Goal: Task Accomplishment & Management: Complete application form

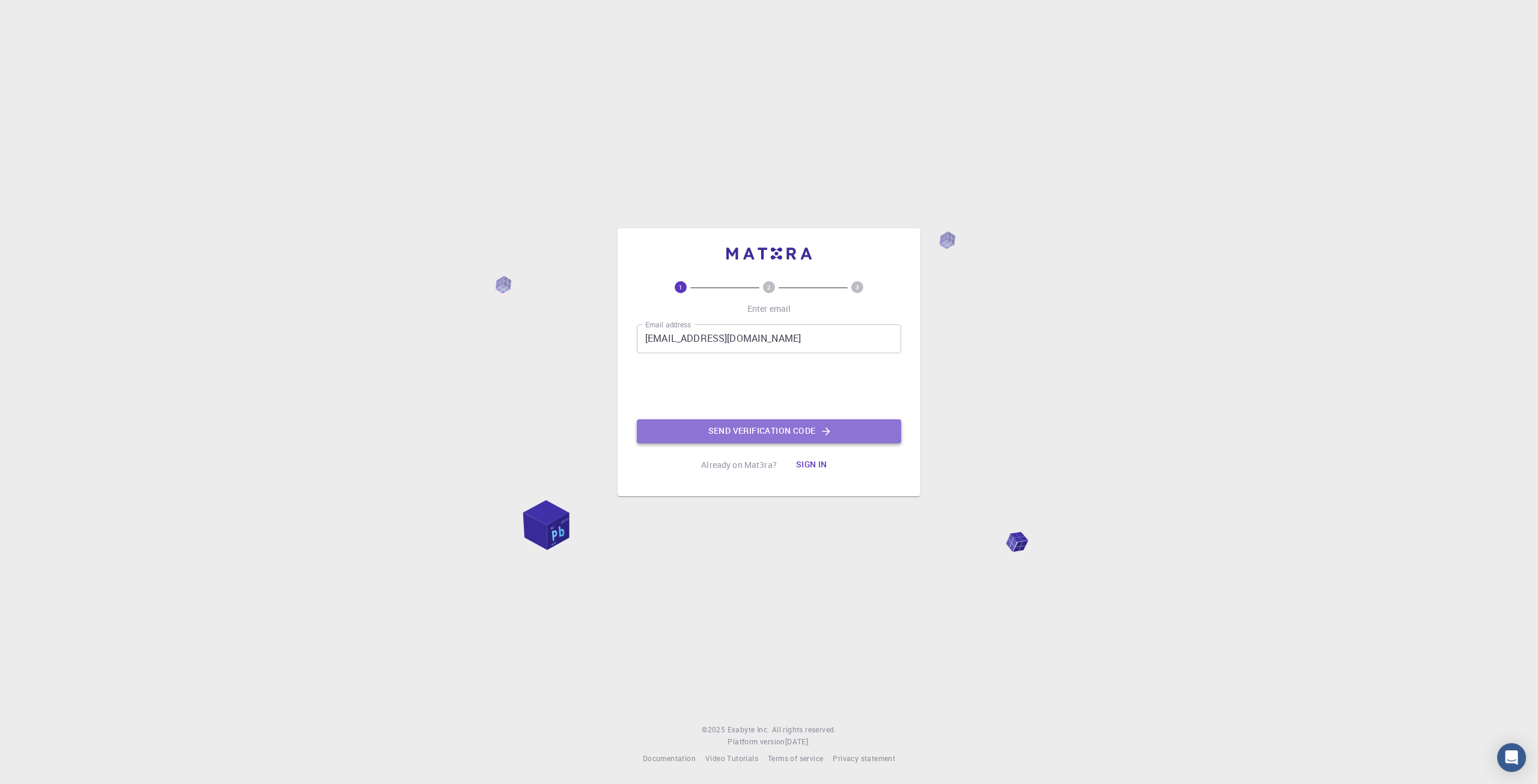
click at [808, 437] on button "Send verification code" at bounding box center [769, 431] width 264 height 24
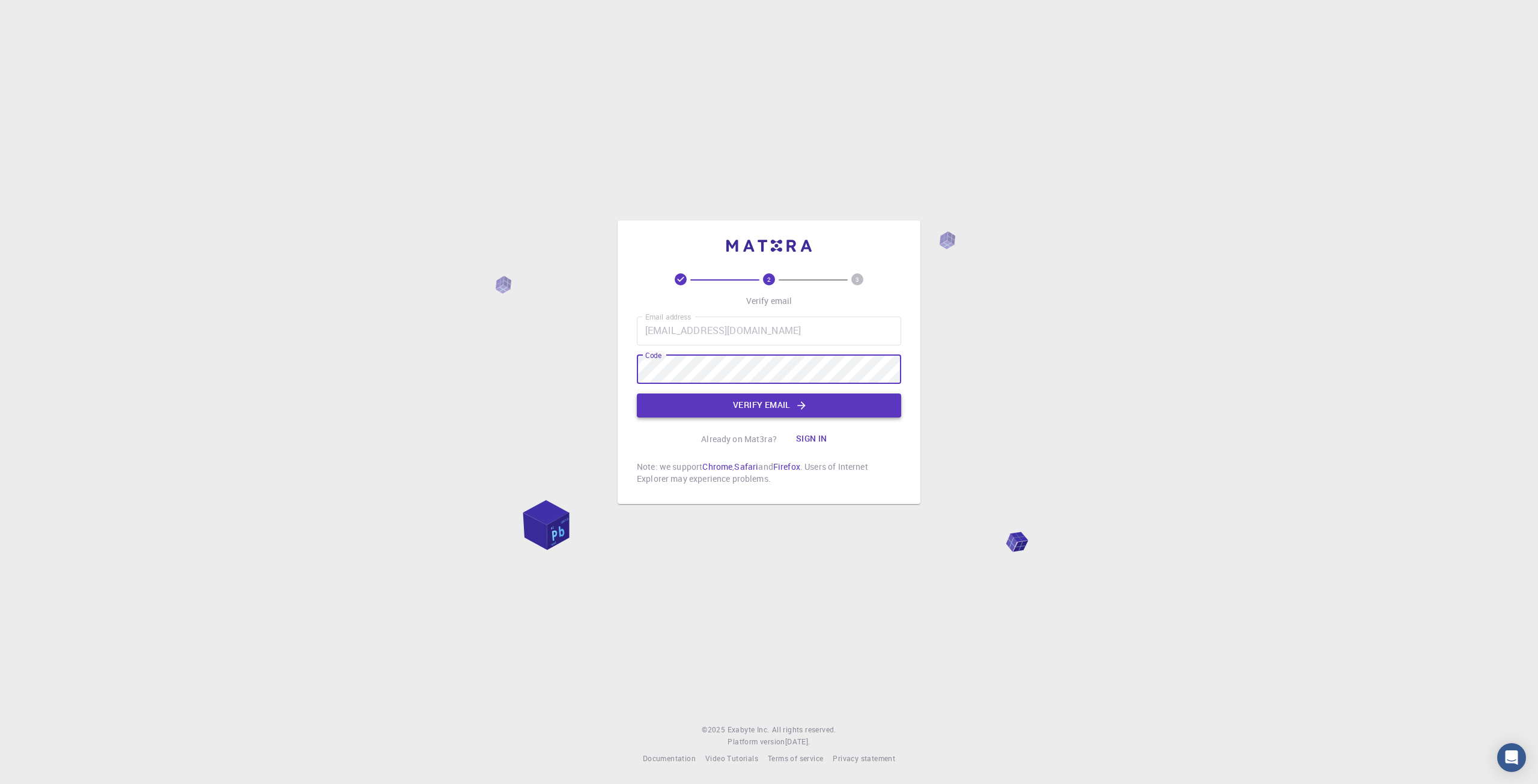
click at [771, 408] on button "Verify email" at bounding box center [769, 405] width 264 height 24
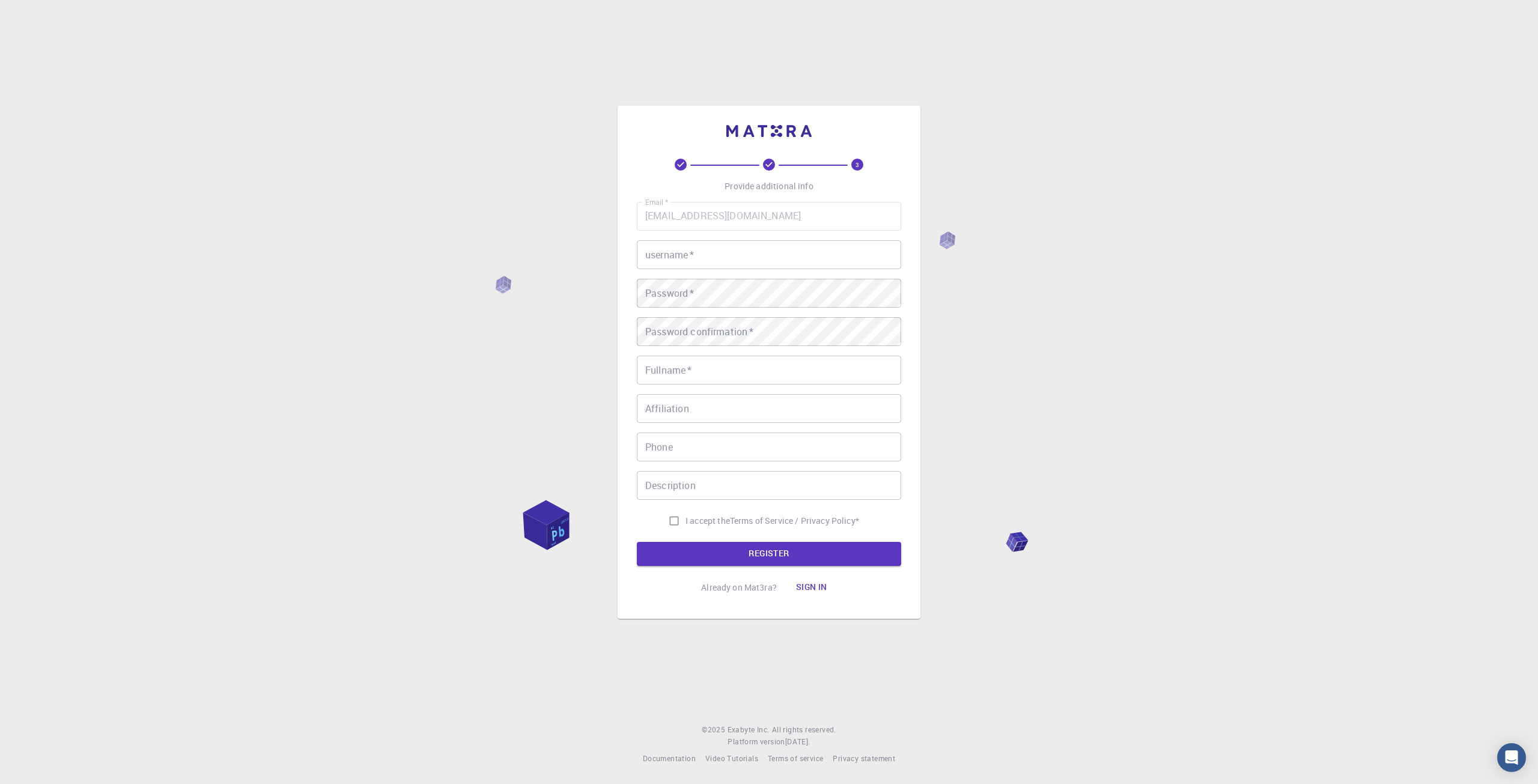
click at [686, 258] on input "username   *" at bounding box center [769, 254] width 264 height 28
type input "fatima"
click at [746, 372] on input "Fullname   *" at bounding box center [769, 370] width 264 height 28
type input "[PERSON_NAME] E [PERSON_NAME]"
type input "19828975640"
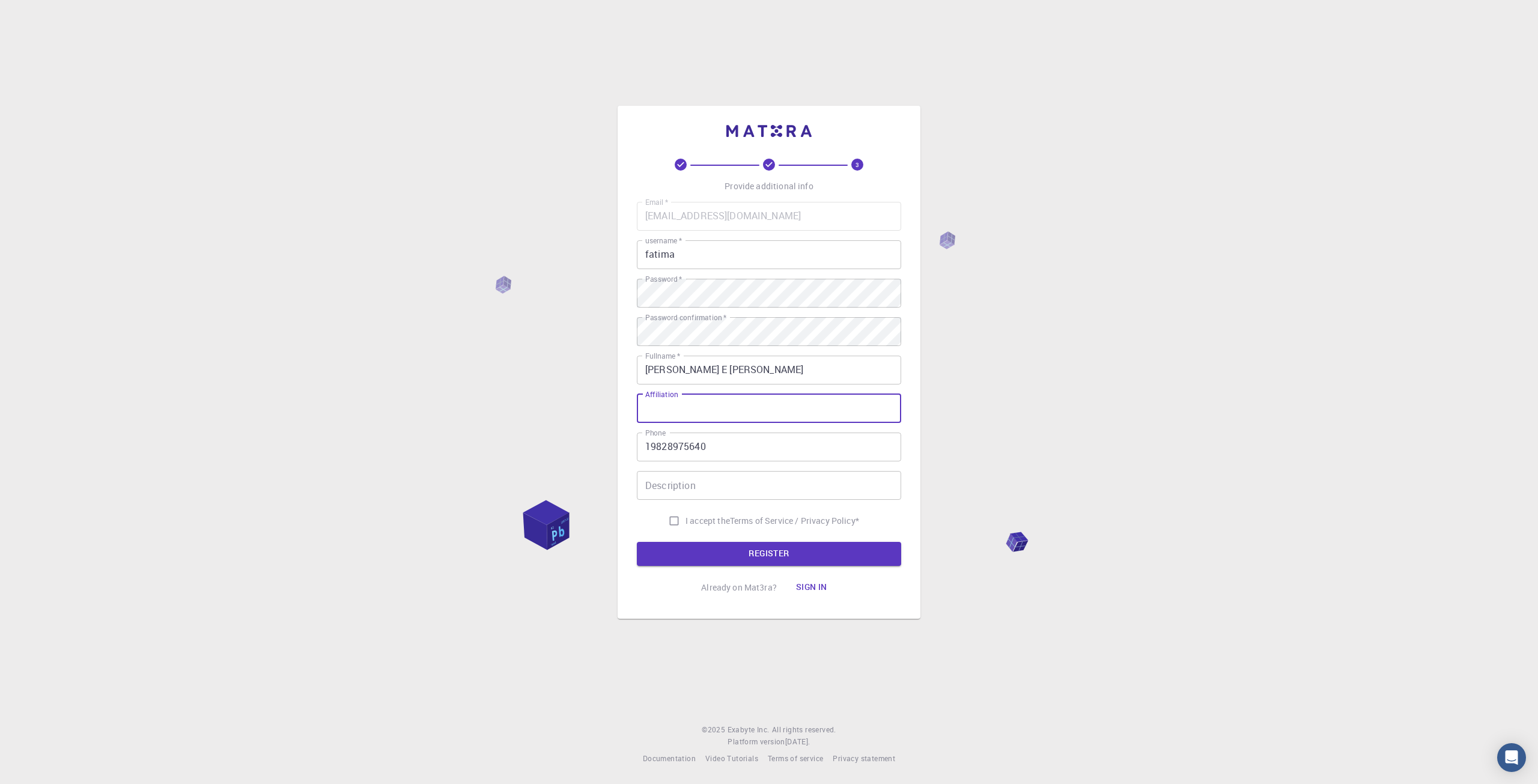
click at [732, 404] on input "Affiliation" at bounding box center [769, 408] width 264 height 28
type input "UESTC"
click at [742, 487] on input "Description" at bounding box center [769, 485] width 264 height 28
type input "MD [PERSON_NAME]"
click at [672, 522] on input "I accept the Terms of Service / Privacy Policy *" at bounding box center [674, 521] width 23 height 23
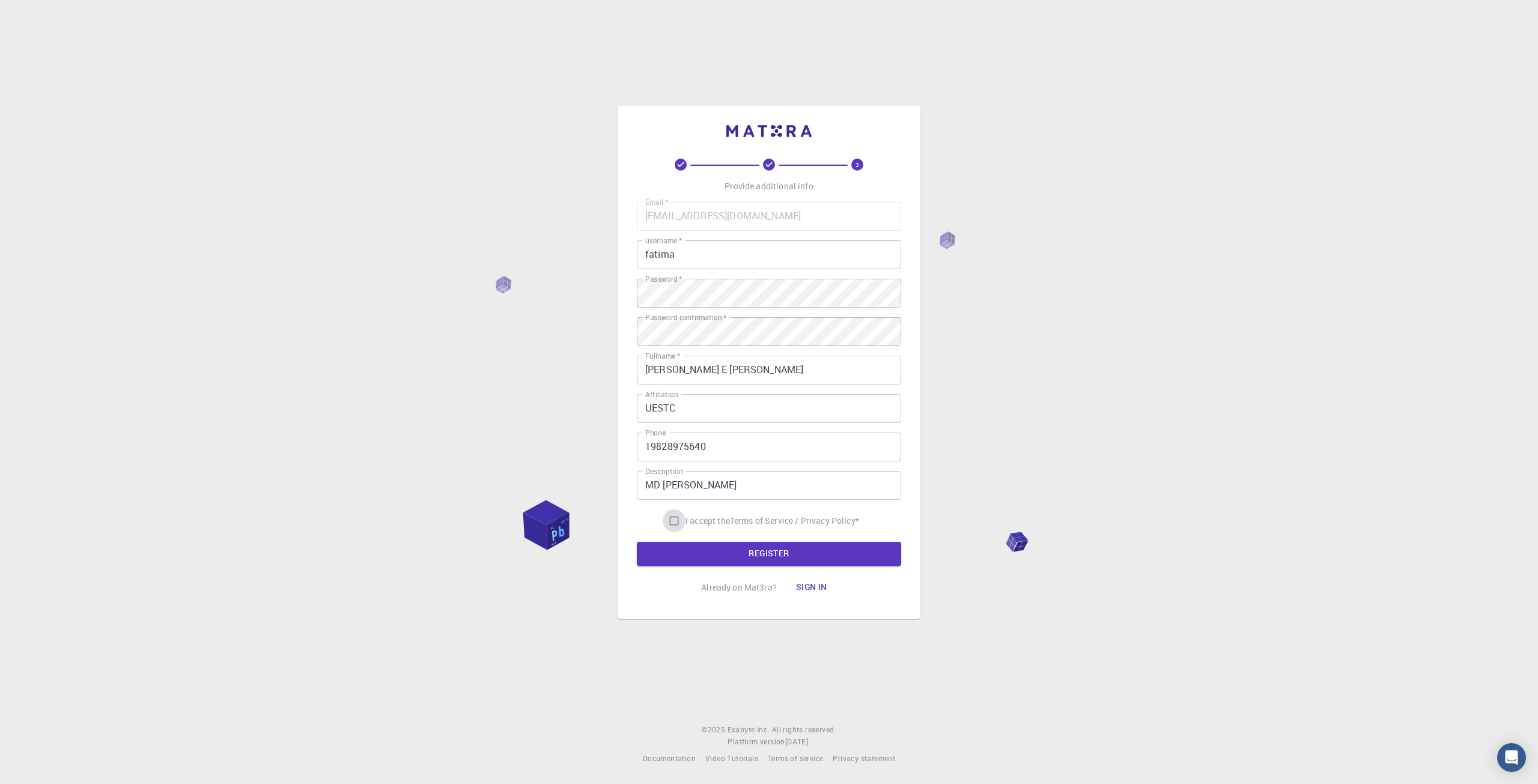
checkbox input "true"
click at [686, 553] on button "REGISTER" at bounding box center [769, 554] width 264 height 24
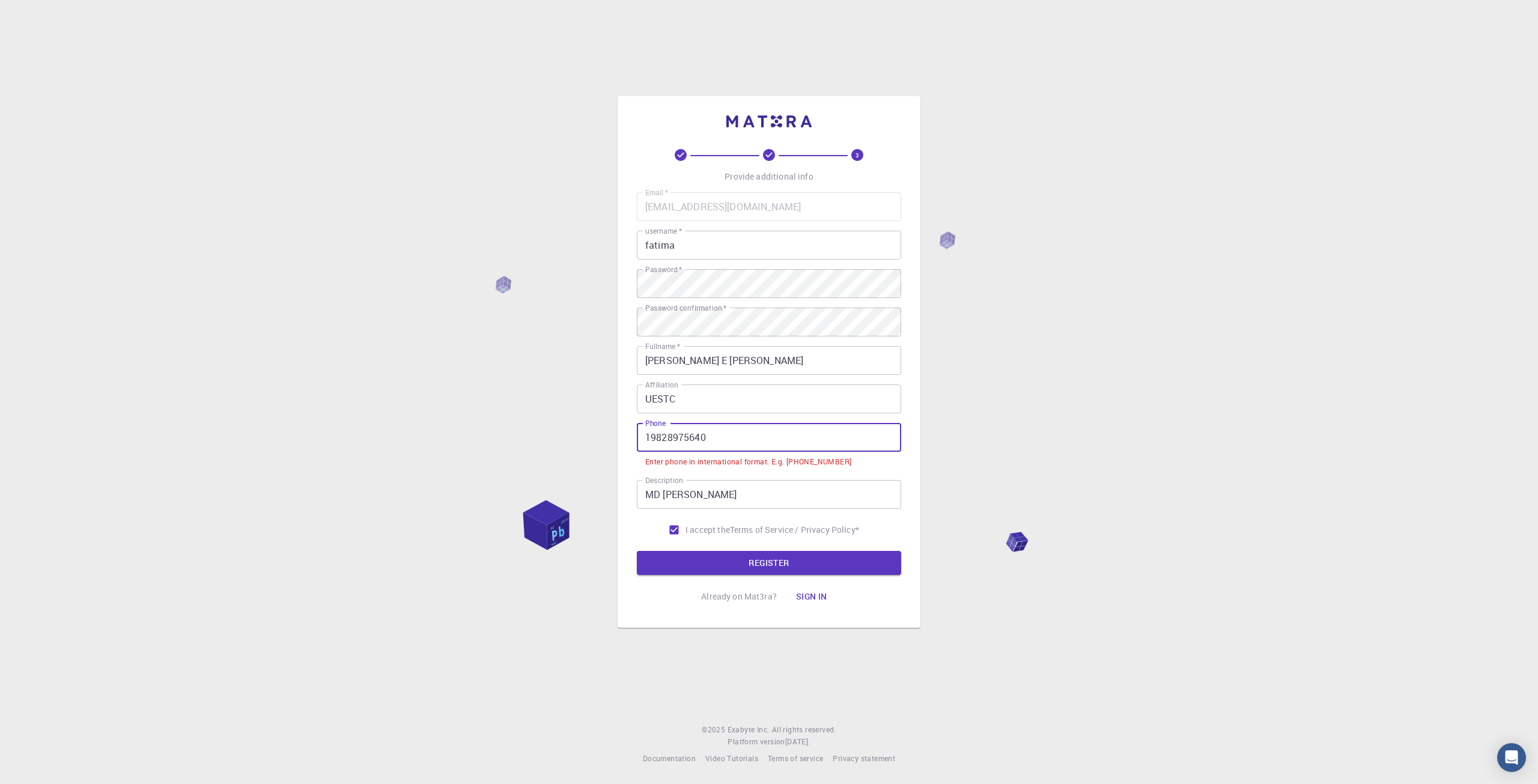
click at [648, 437] on input "19828975640" at bounding box center [769, 437] width 264 height 28
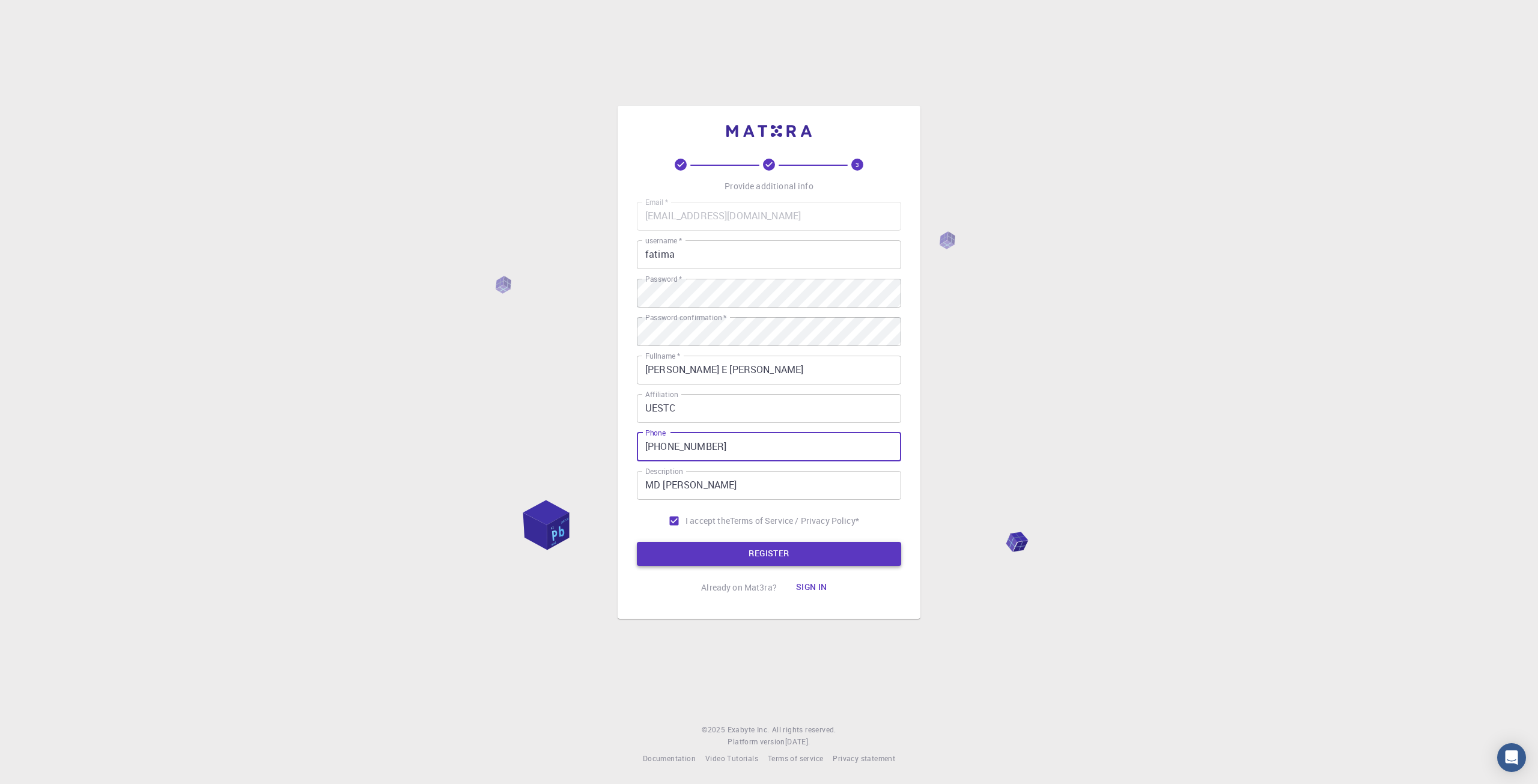
type input "[PHONE_NUMBER]"
click at [762, 552] on button "REGISTER" at bounding box center [769, 554] width 264 height 24
click at [158, 759] on icon "Close" at bounding box center [158, 759] width 13 height 13
click at [681, 256] on input "fatima" at bounding box center [769, 254] width 264 height 28
click at [715, 544] on button "REGISTER" at bounding box center [769, 554] width 264 height 24
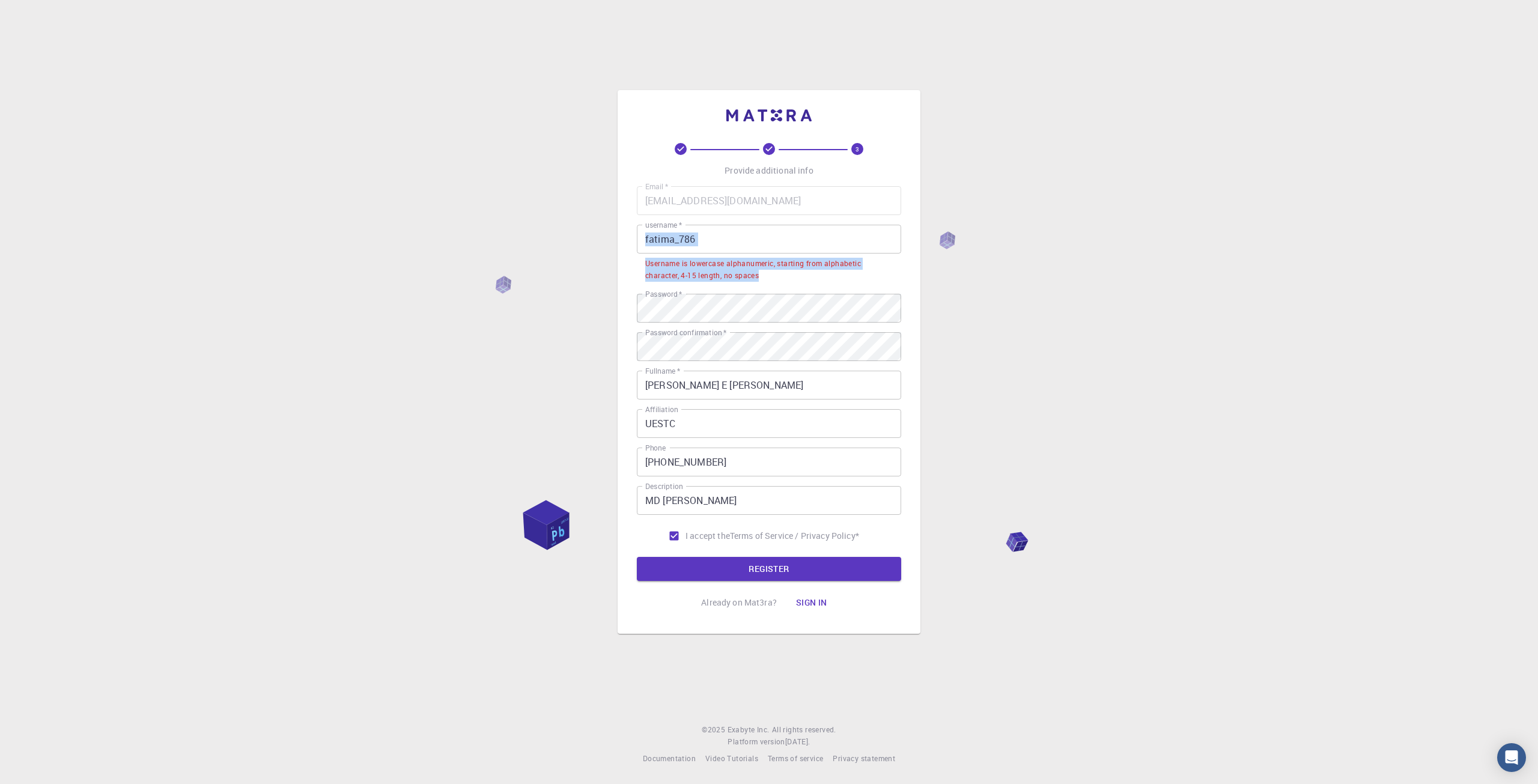
drag, startPoint x: 800, startPoint y: 283, endPoint x: 644, endPoint y: 236, distance: 162.9
click at [644, 236] on div "username   * fatima_786 username   * Username is lowercase alphanumeric, starti…" at bounding box center [769, 254] width 264 height 59
copy div "username   * Username is lowercase alphanumeric, starting from alphabetic chara…"
click at [730, 219] on div "Email   * [EMAIL_ADDRESS][DOMAIN_NAME] Email   * username   * fatima_786 userna…" at bounding box center [769, 366] width 264 height 361
click at [681, 243] on input "fatima_786" at bounding box center [769, 239] width 264 height 28
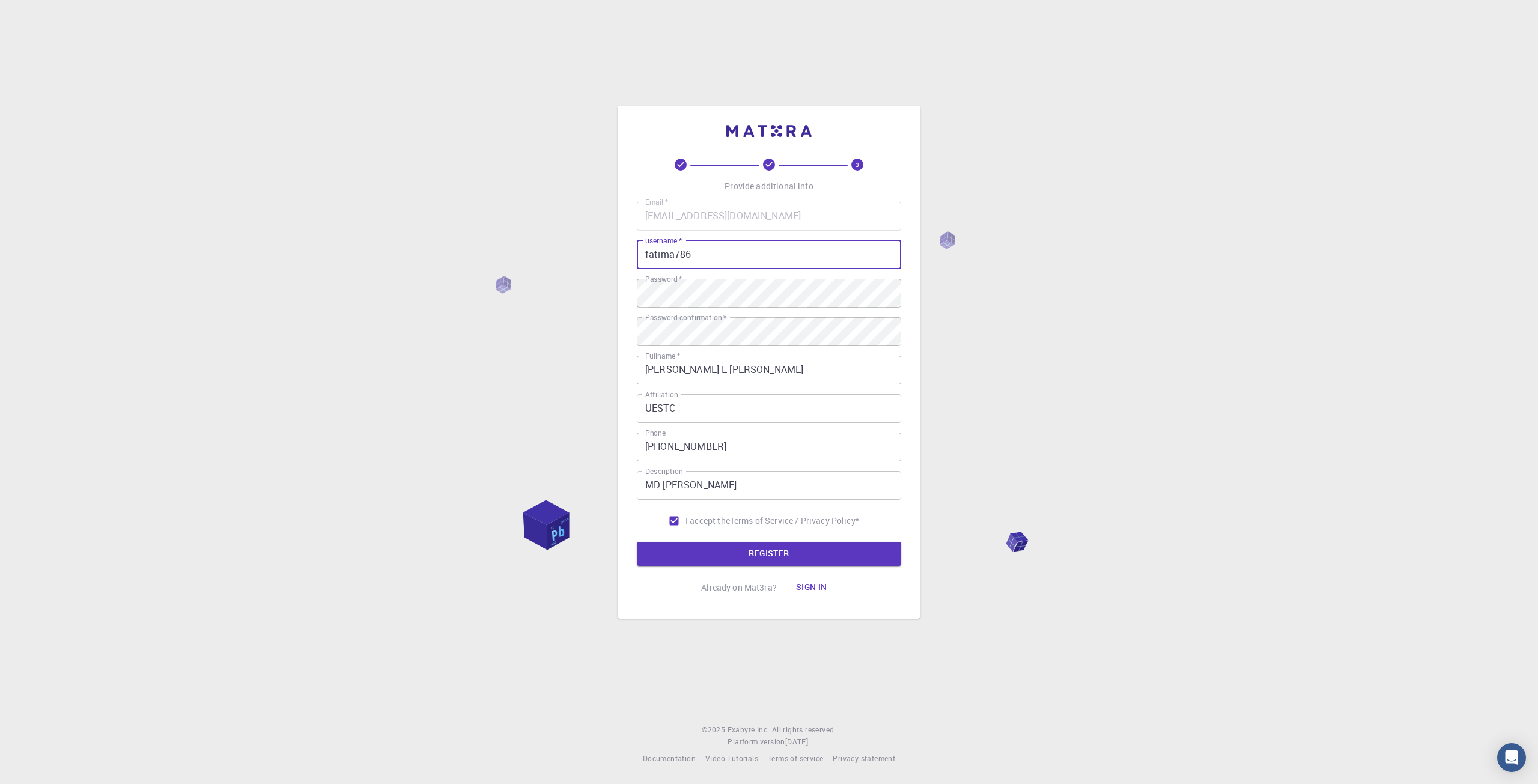
type input "fatima786"
click at [637, 542] on button "REGISTER" at bounding box center [769, 554] width 264 height 24
click at [708, 555] on button "REGISTER" at bounding box center [769, 554] width 264 height 24
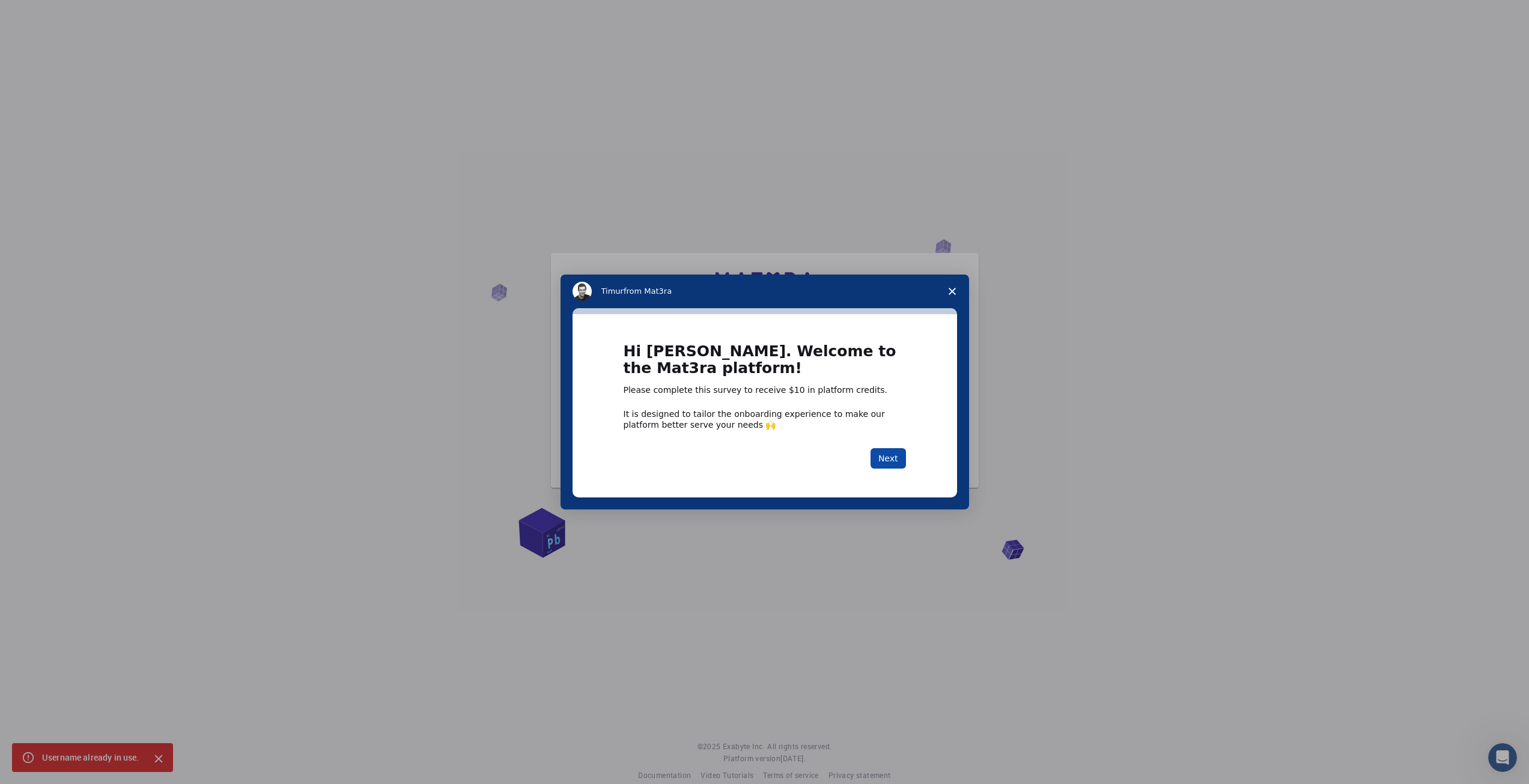
click at [883, 453] on button "Next" at bounding box center [888, 458] width 36 height 20
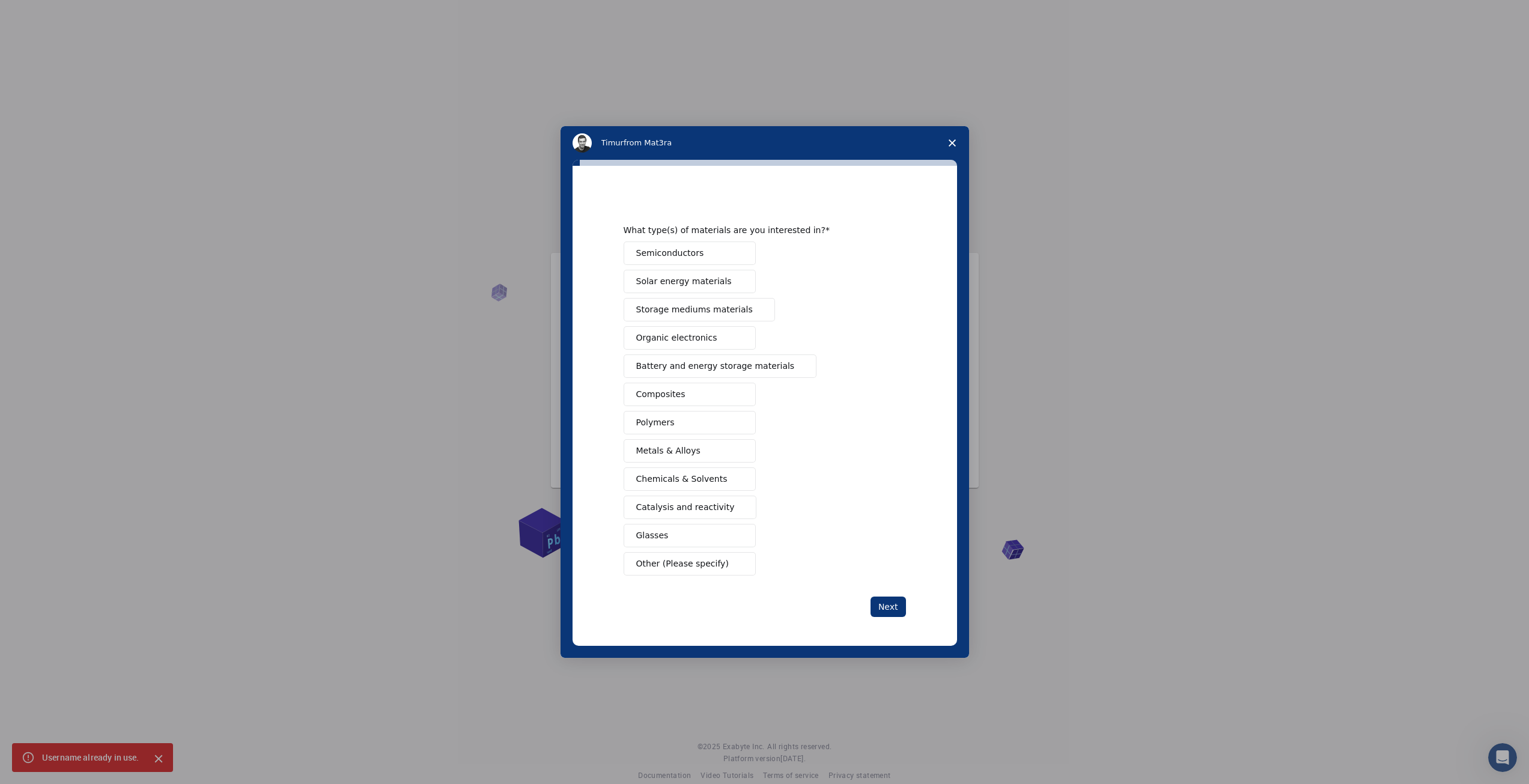
click at [686, 479] on span "Chemicals & Solvents" at bounding box center [682, 479] width 91 height 13
click at [890, 602] on button "Next" at bounding box center [888, 606] width 36 height 20
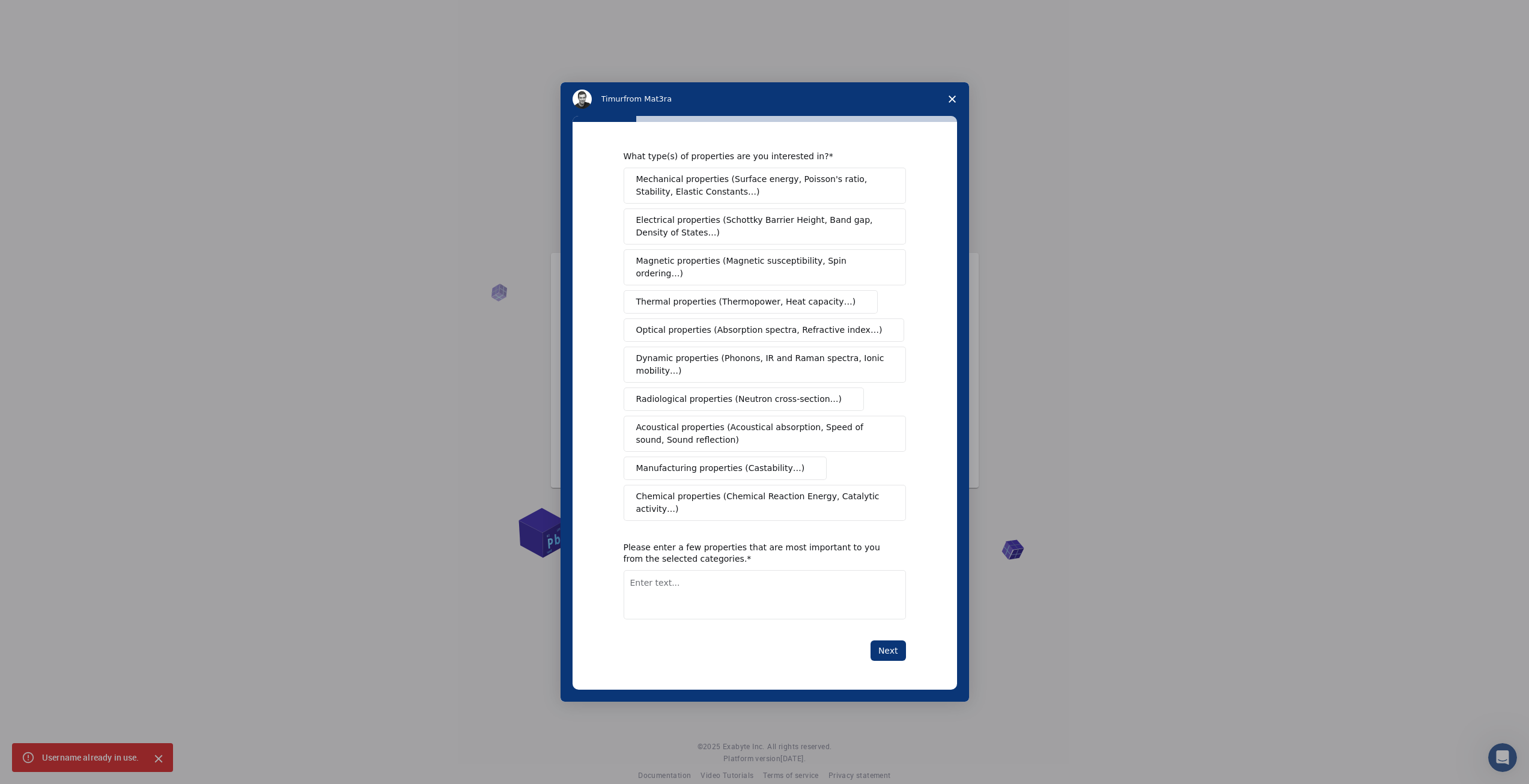
click at [783, 512] on div "What type(s) of properties are you interested in? Mechanical properties (Surfac…" at bounding box center [764, 406] width 283 height 510
click at [783, 503] on span "Chemical properties (Chemical Reaction Energy, Catalytic activity…)" at bounding box center [760, 502] width 249 height 25
click at [898, 640] on button "Next" at bounding box center [888, 650] width 36 height 20
click at [844, 593] on textarea "Enter text..." at bounding box center [764, 595] width 283 height 50
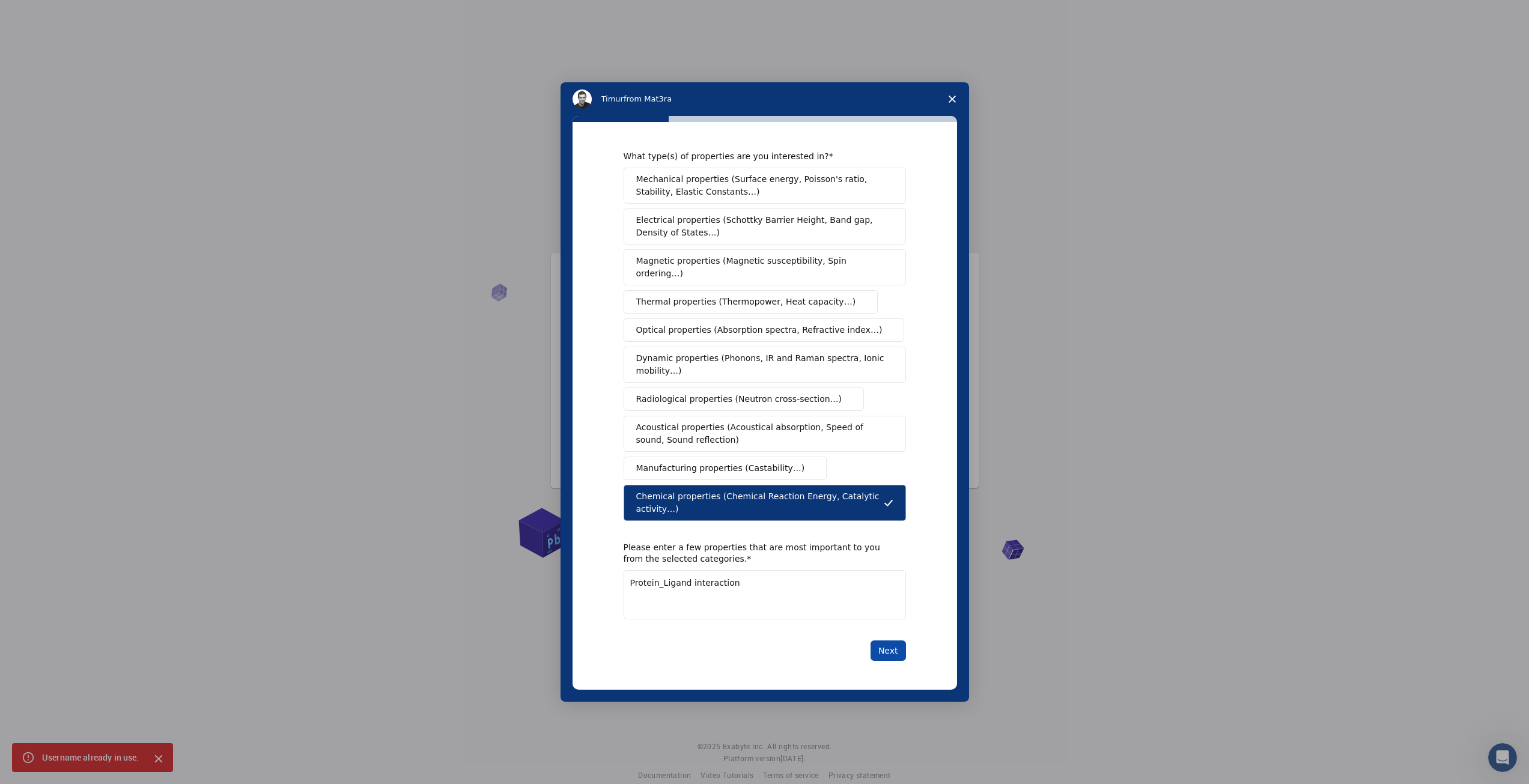
type textarea "Protein_Ligand interaction"
click at [891, 640] on button "Next" at bounding box center [888, 650] width 36 height 20
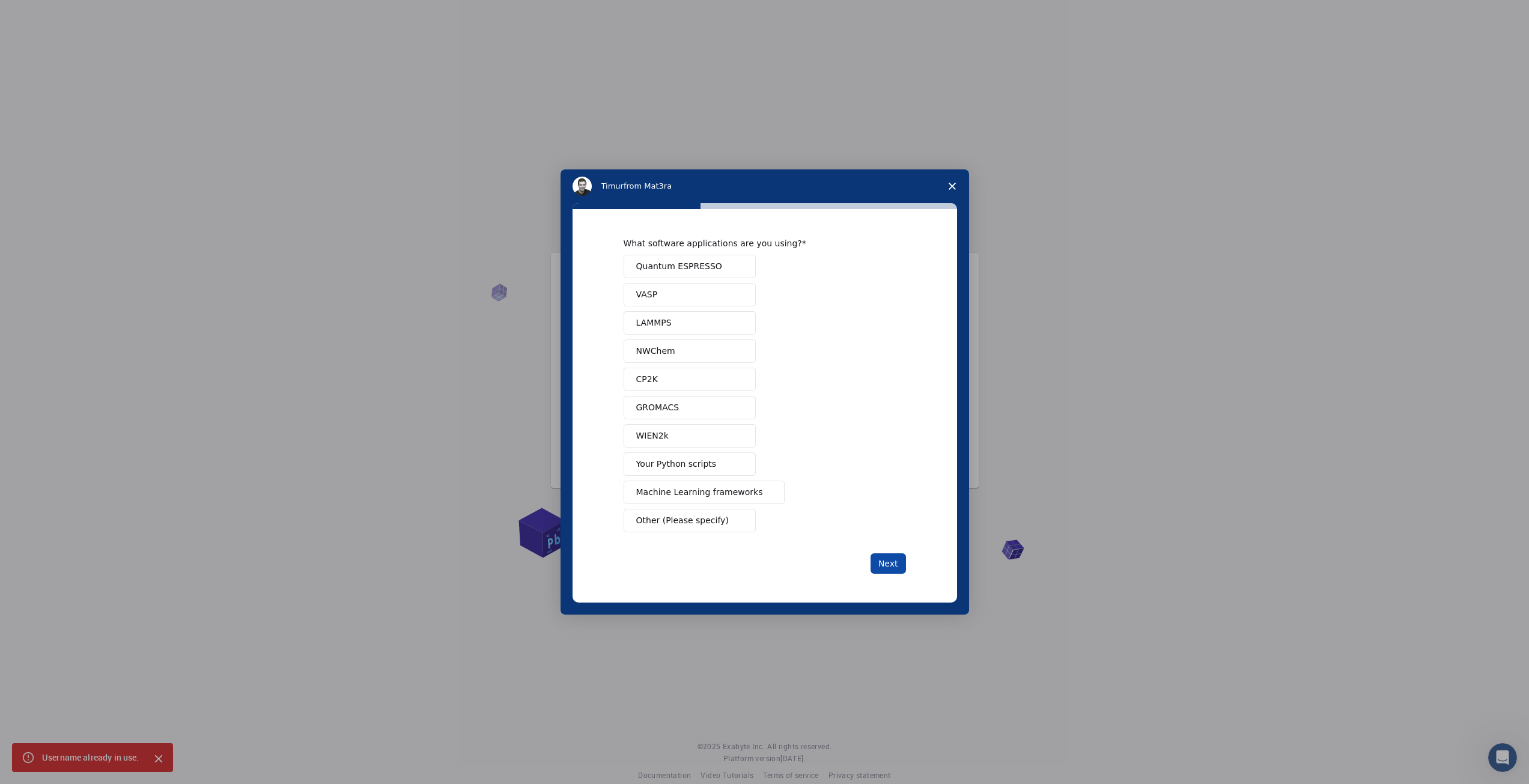
click at [893, 565] on button "Next" at bounding box center [888, 563] width 36 height 20
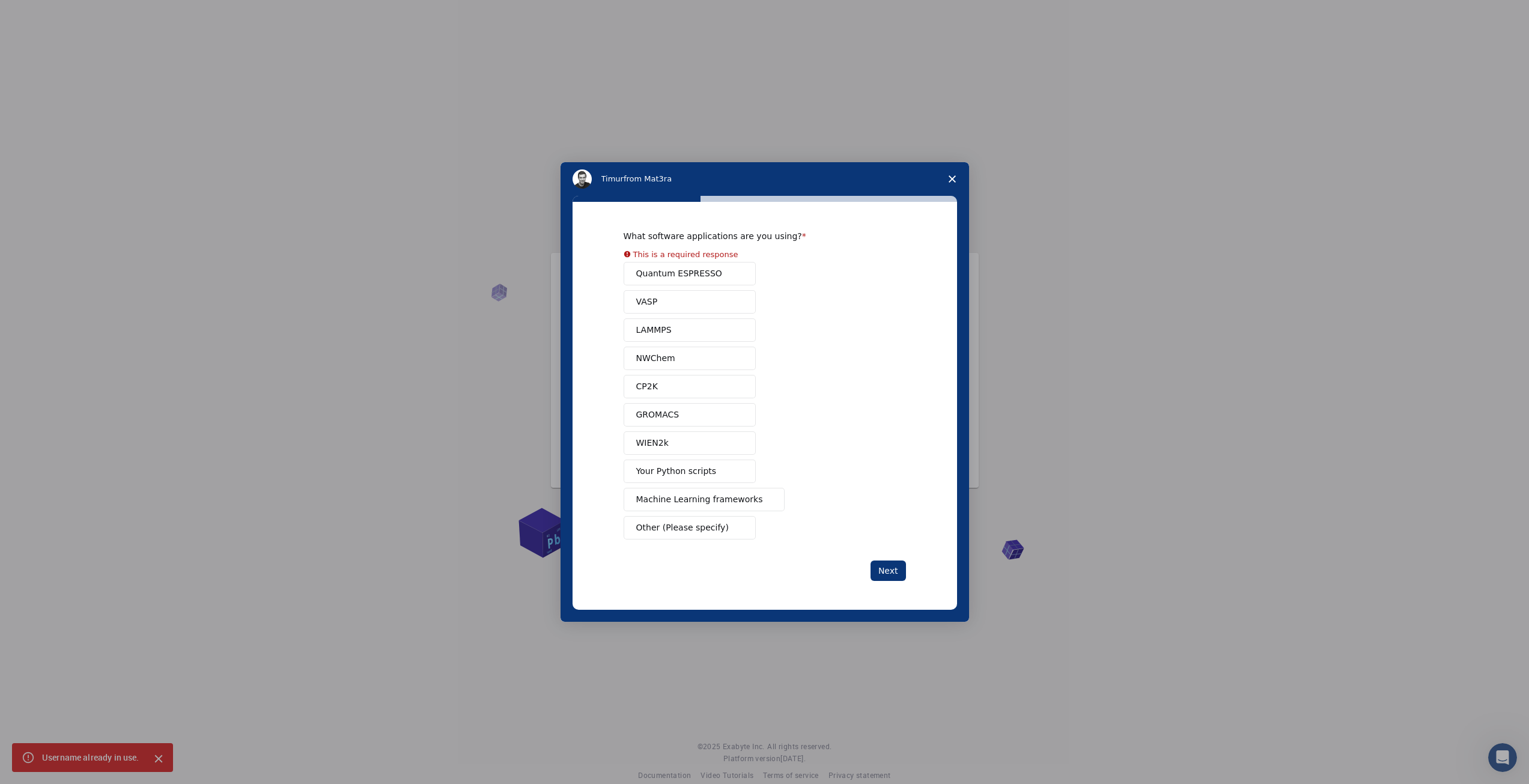
click at [676, 418] on button "GROMACS" at bounding box center [689, 414] width 132 height 24
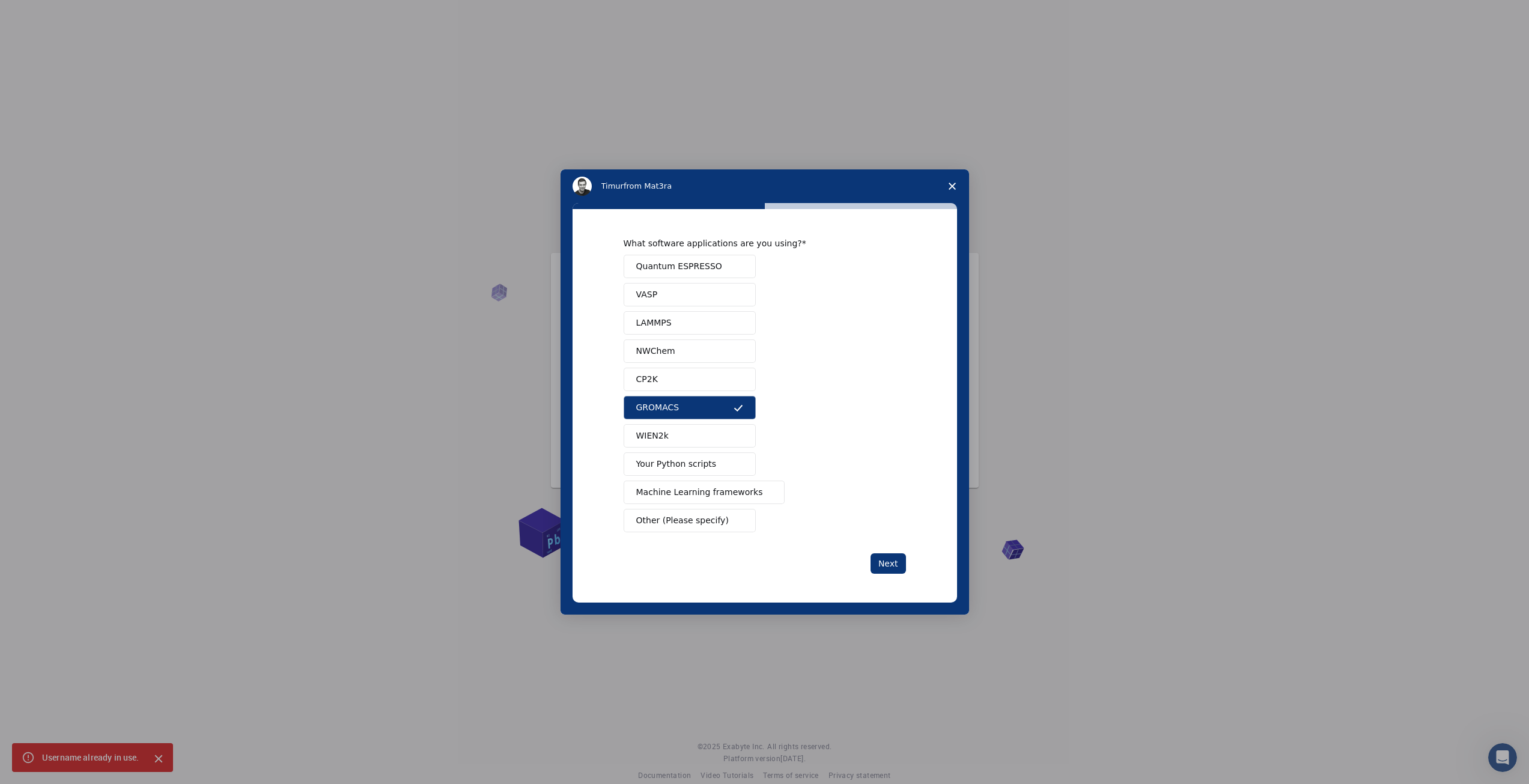
click at [711, 333] on button "LAMMPS" at bounding box center [689, 323] width 132 height 24
click at [677, 465] on span "Your Python scripts" at bounding box center [676, 464] width 80 height 13
click at [891, 561] on button "Next" at bounding box center [888, 563] width 36 height 20
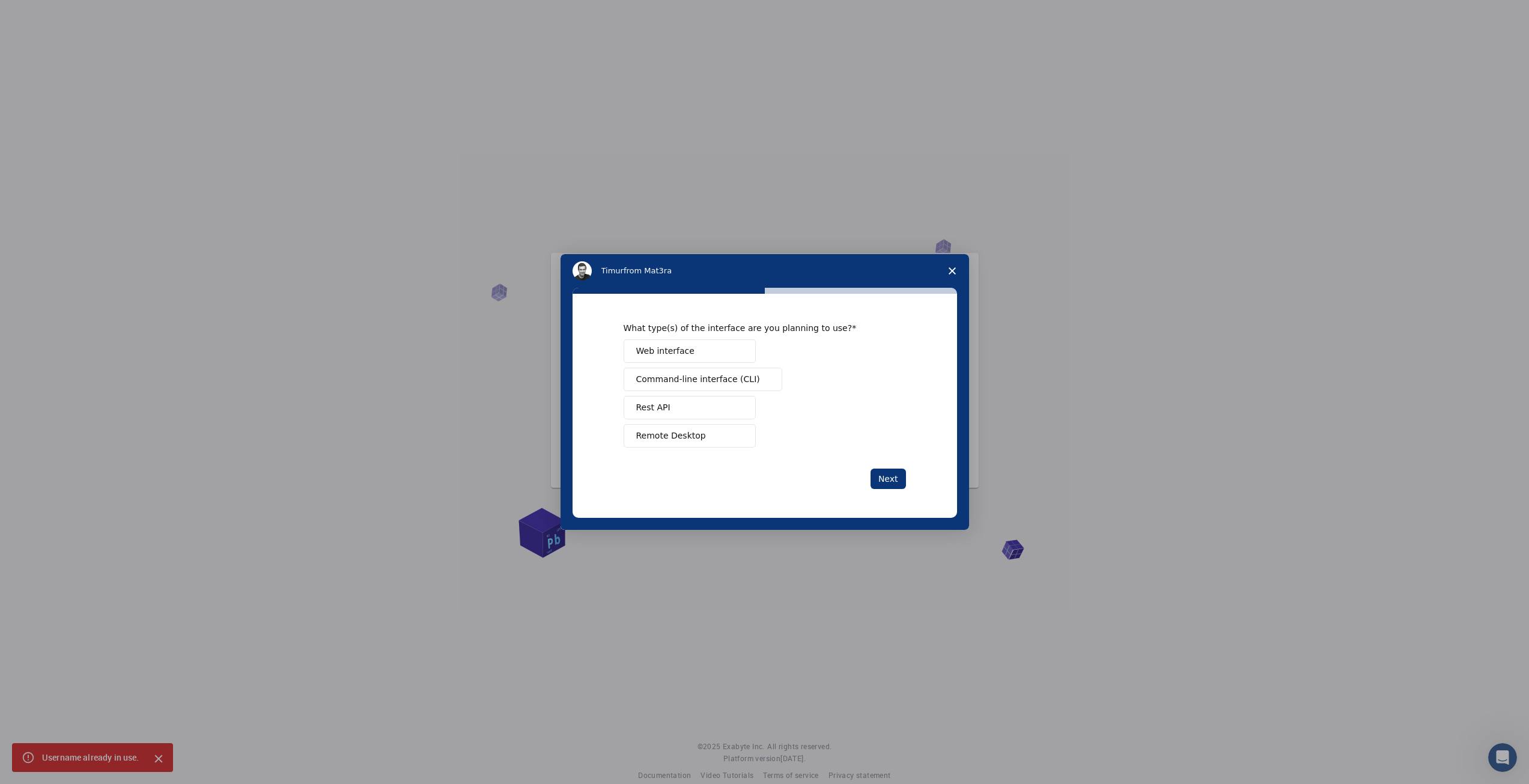
click at [665, 357] on span "Web interface" at bounding box center [665, 351] width 58 height 13
click at [669, 376] on span "Command-line interface (CLI)" at bounding box center [698, 379] width 123 height 13
click at [666, 440] on span "Remote Desktop" at bounding box center [671, 436] width 70 height 13
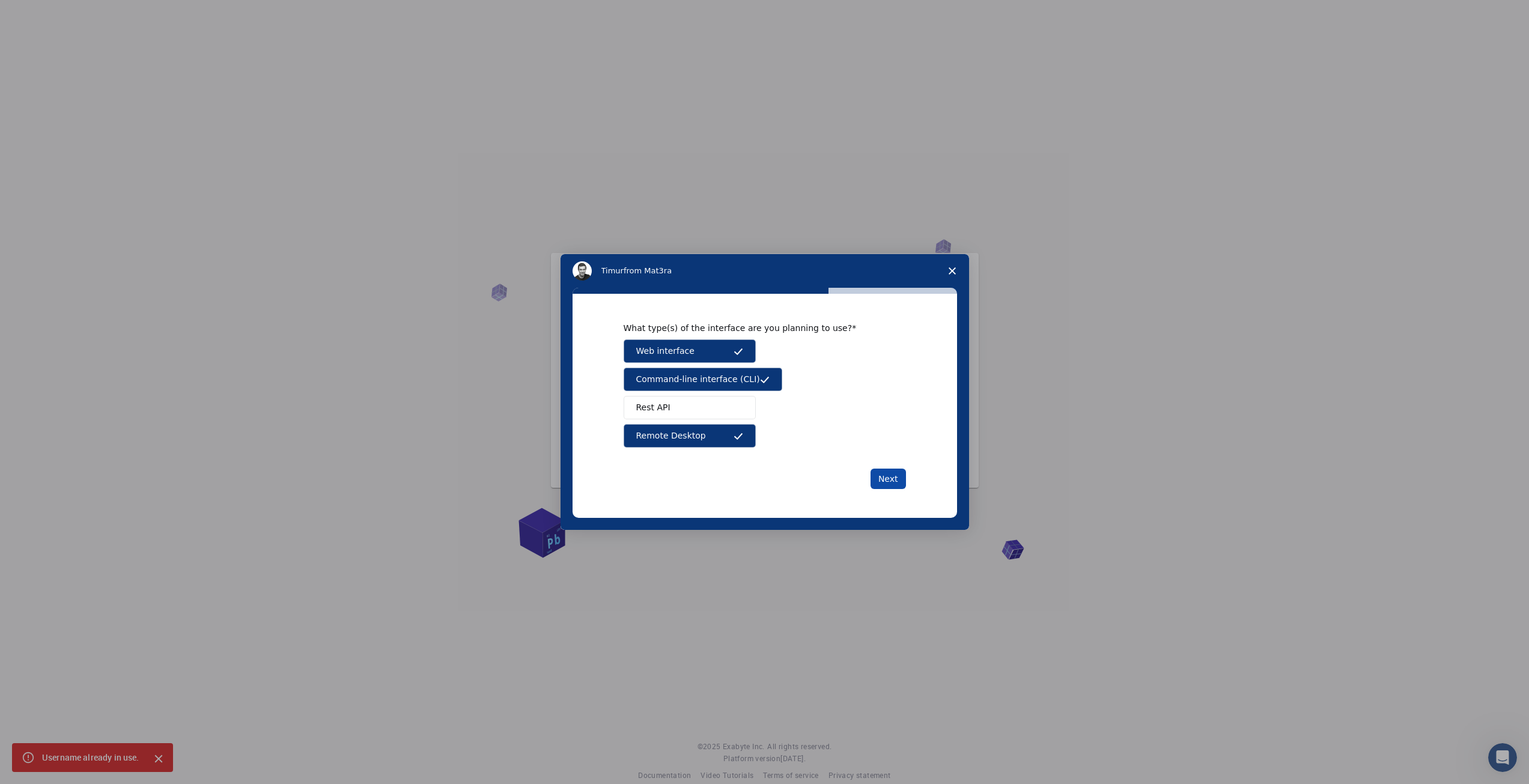
click at [894, 481] on button "Next" at bounding box center [888, 479] width 36 height 20
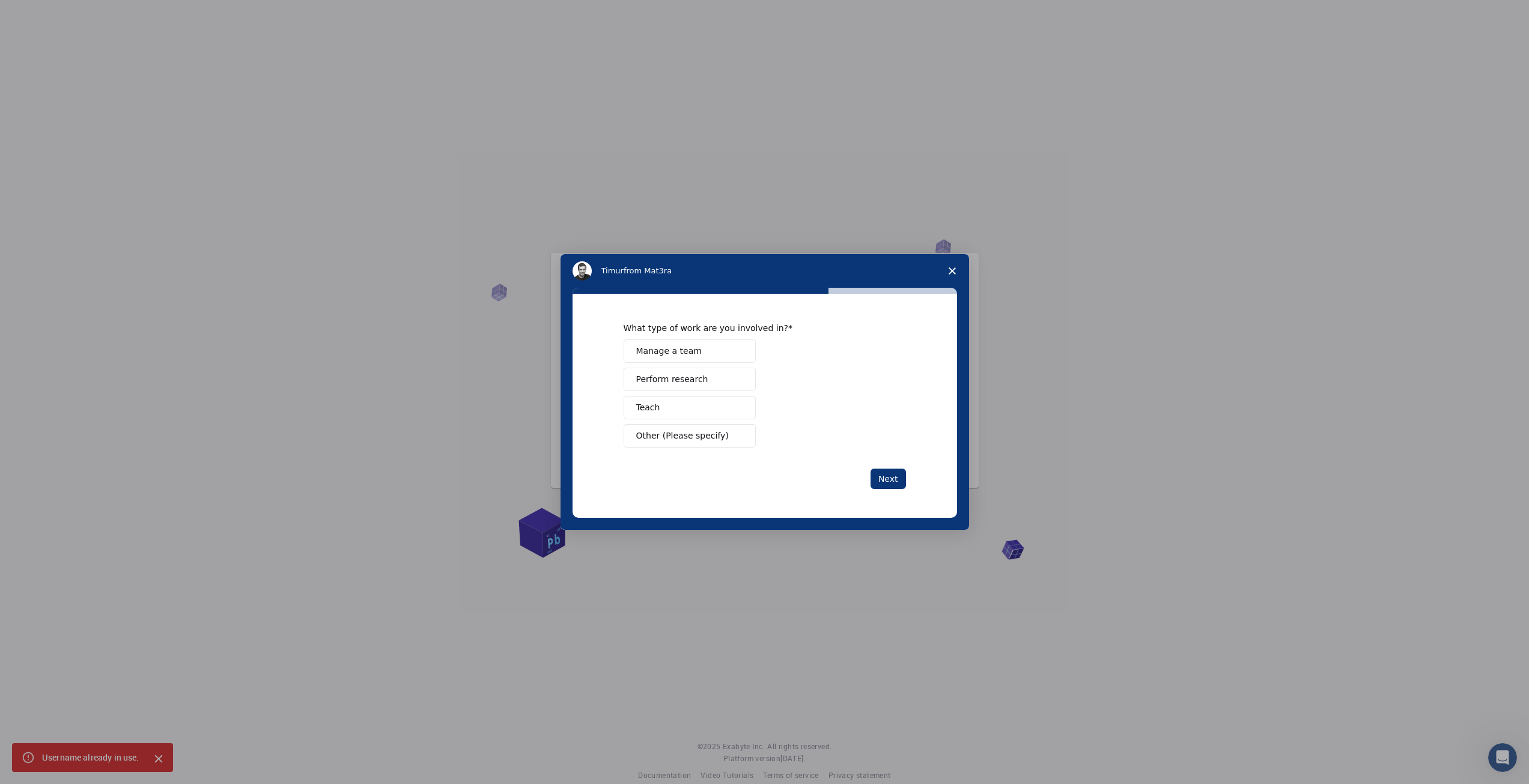
click at [656, 437] on span "Other (Please specify)" at bounding box center [682, 436] width 93 height 13
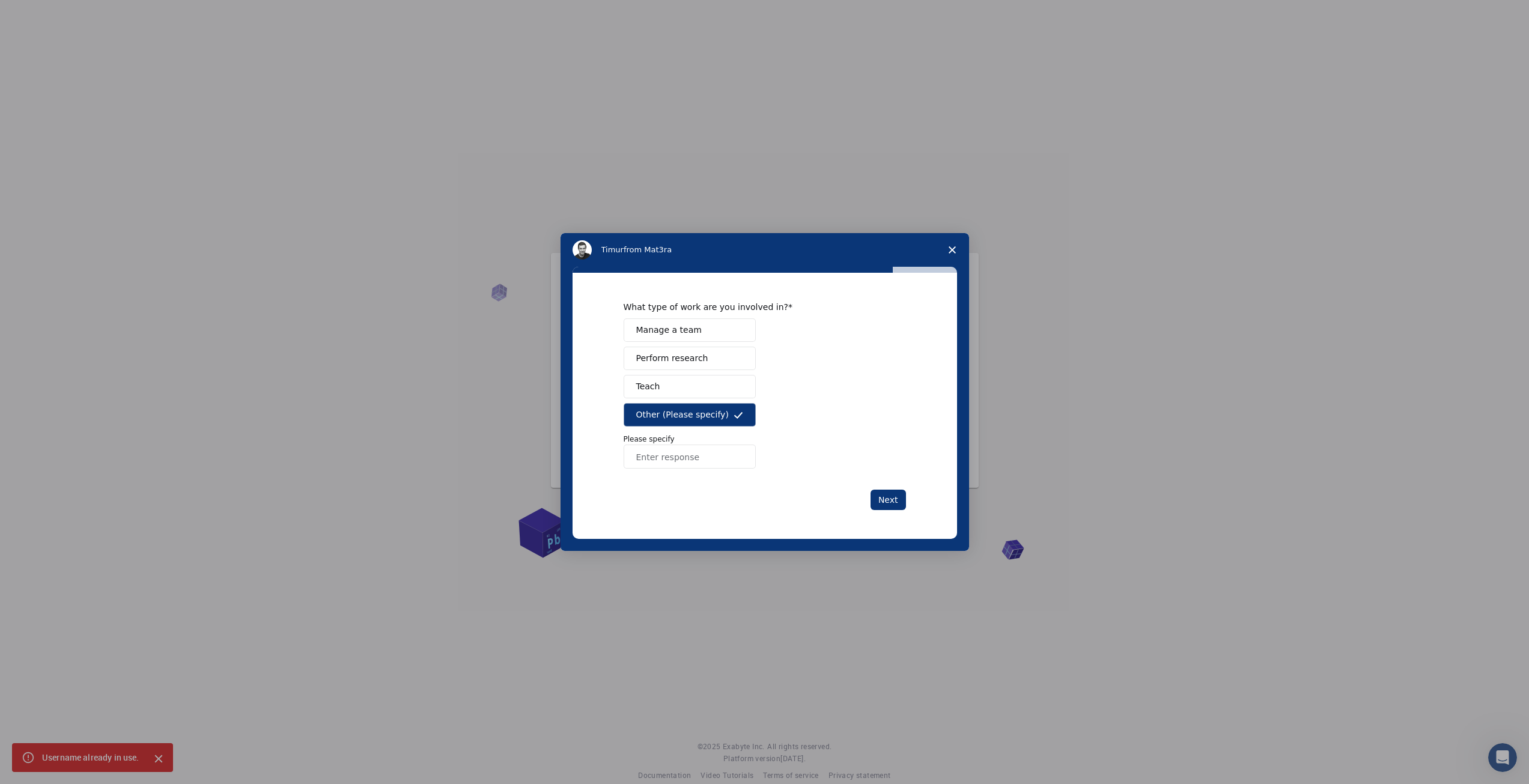
click at [655, 353] on span "Perform research" at bounding box center [672, 358] width 72 height 13
click at [726, 416] on button "Other (Please specify)" at bounding box center [689, 414] width 132 height 24
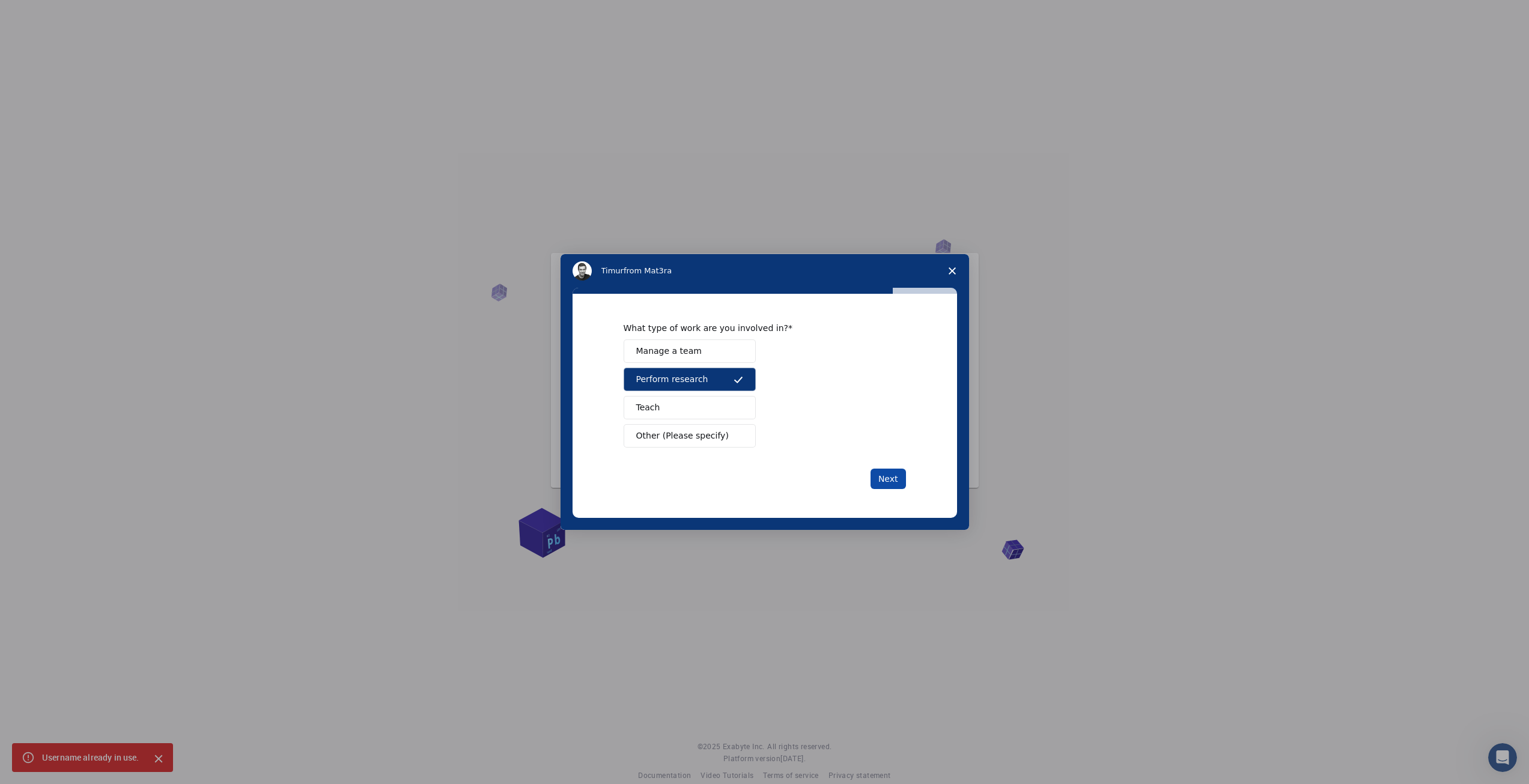
click at [889, 472] on button "Next" at bounding box center [888, 479] width 36 height 20
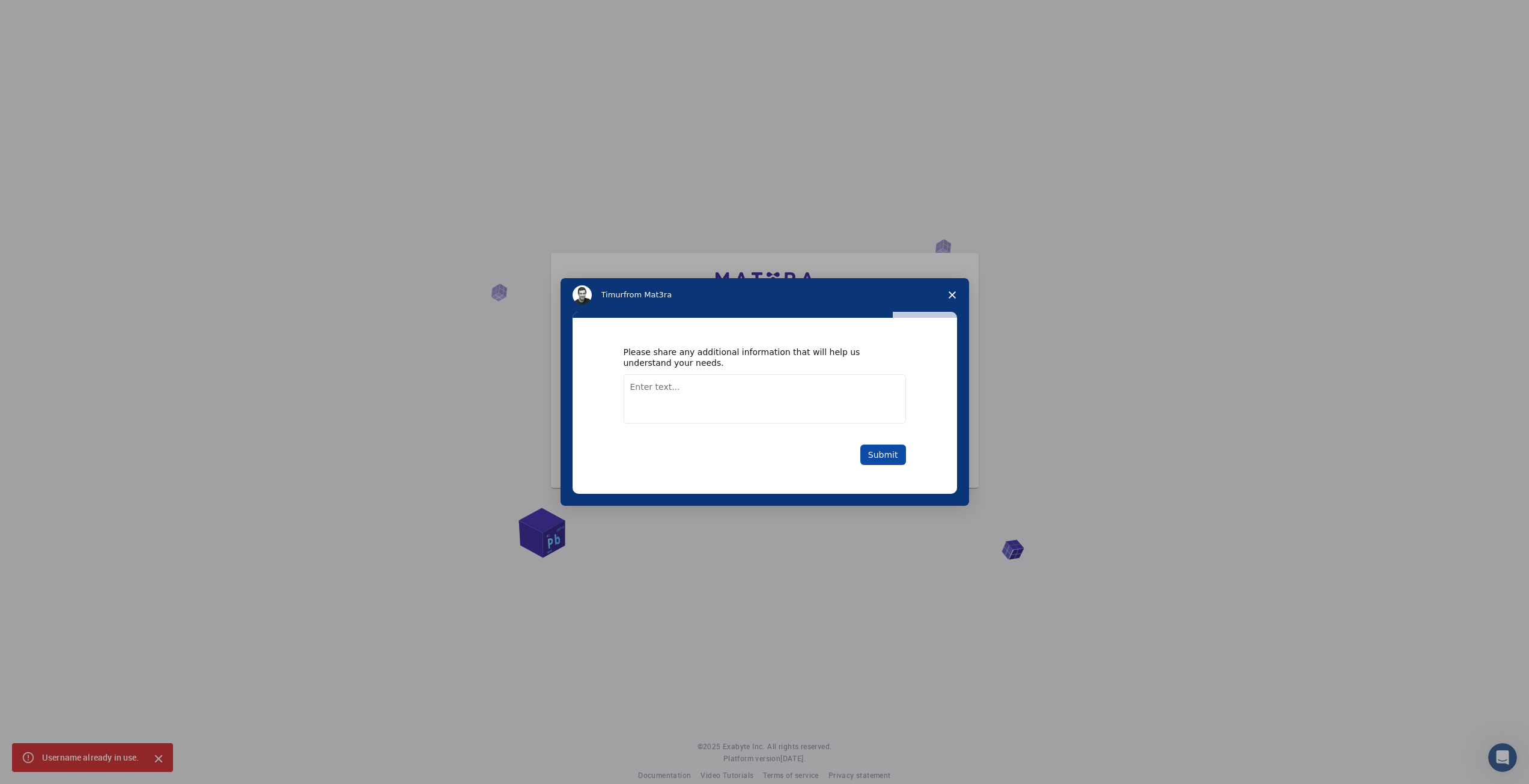
click at [884, 453] on button "Submit" at bounding box center [883, 454] width 45 height 20
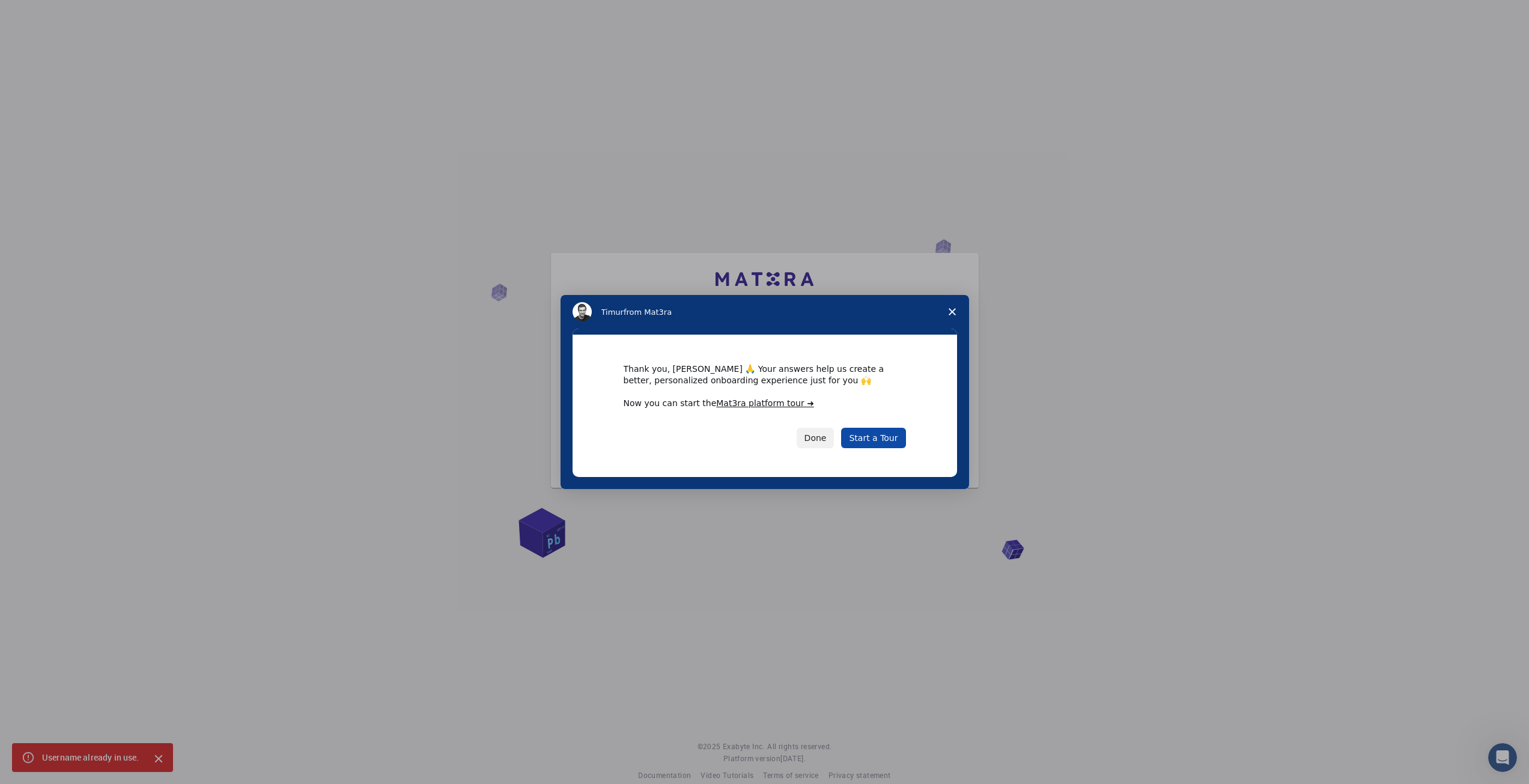
click at [879, 440] on link "Start a Tour" at bounding box center [873, 437] width 64 height 20
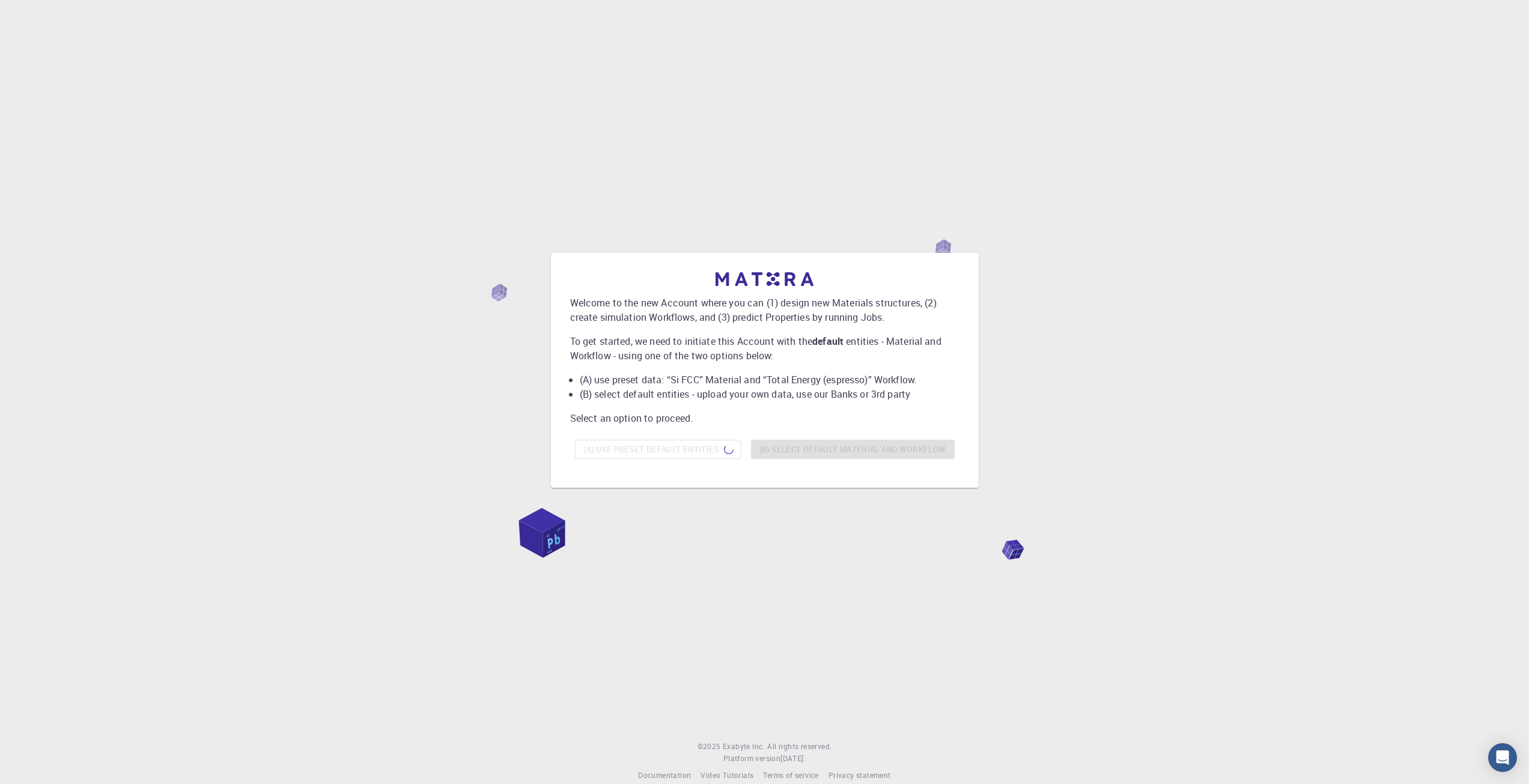
click at [665, 397] on li "(B) select default entities - upload your own data, use our Banks or 3rd party" at bounding box center [769, 394] width 379 height 15
click at [673, 418] on p "Select an option to proceed." at bounding box center [764, 418] width 389 height 15
click at [716, 414] on p "Select an option to proceed." at bounding box center [764, 418] width 389 height 15
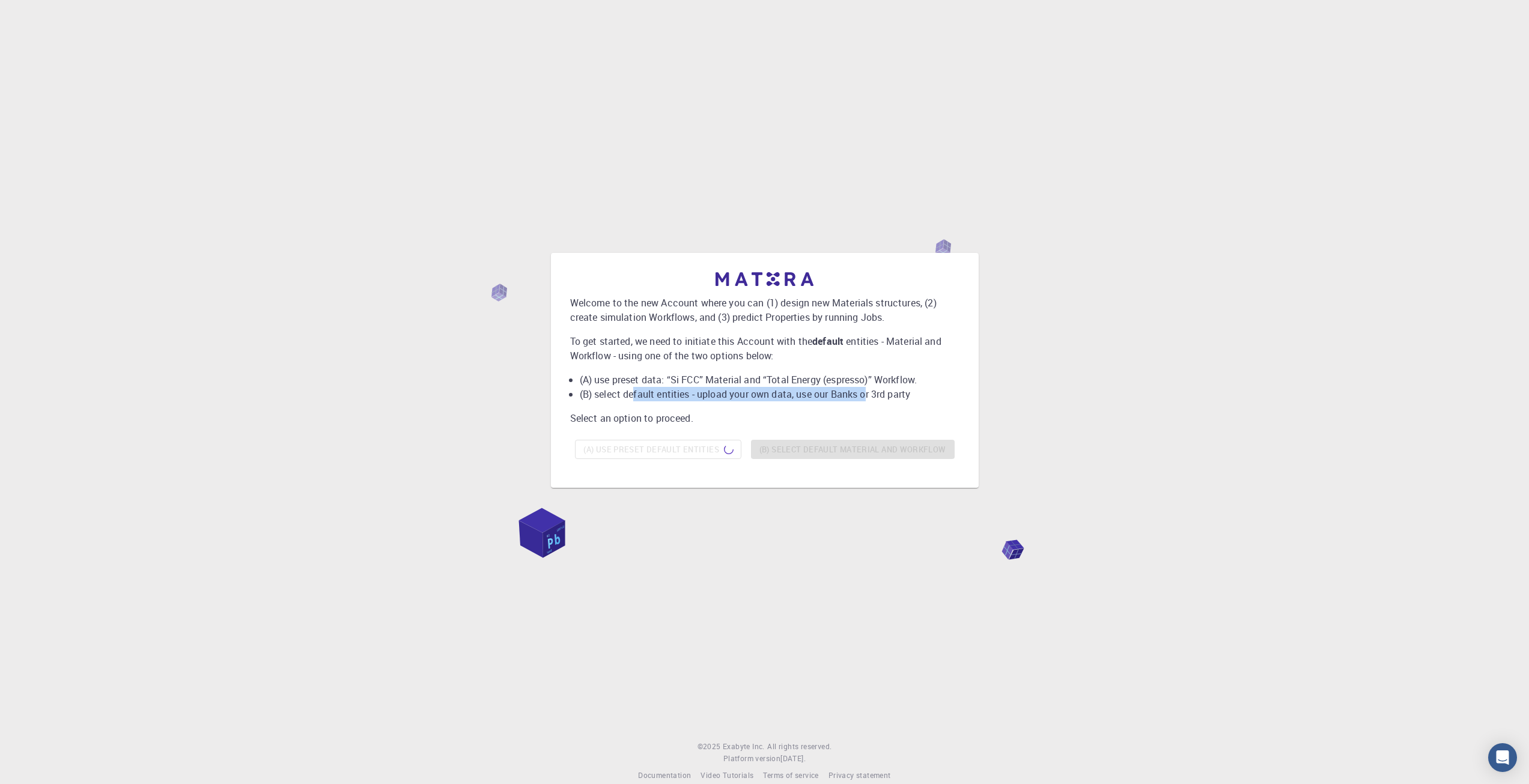
drag, startPoint x: 634, startPoint y: 389, endPoint x: 866, endPoint y: 401, distance: 232.3
click at [866, 401] on div "Welcome to the new Account where you can (1) design new Materials structures, (…" at bounding box center [764, 368] width 389 height 192
click at [617, 396] on li "(B) select default entities - upload your own data, use our Banks or 3rd party" at bounding box center [769, 394] width 379 height 15
click at [825, 437] on div "(A) Use preset default entities (B) Select default material and workflow" at bounding box center [764, 448] width 389 height 28
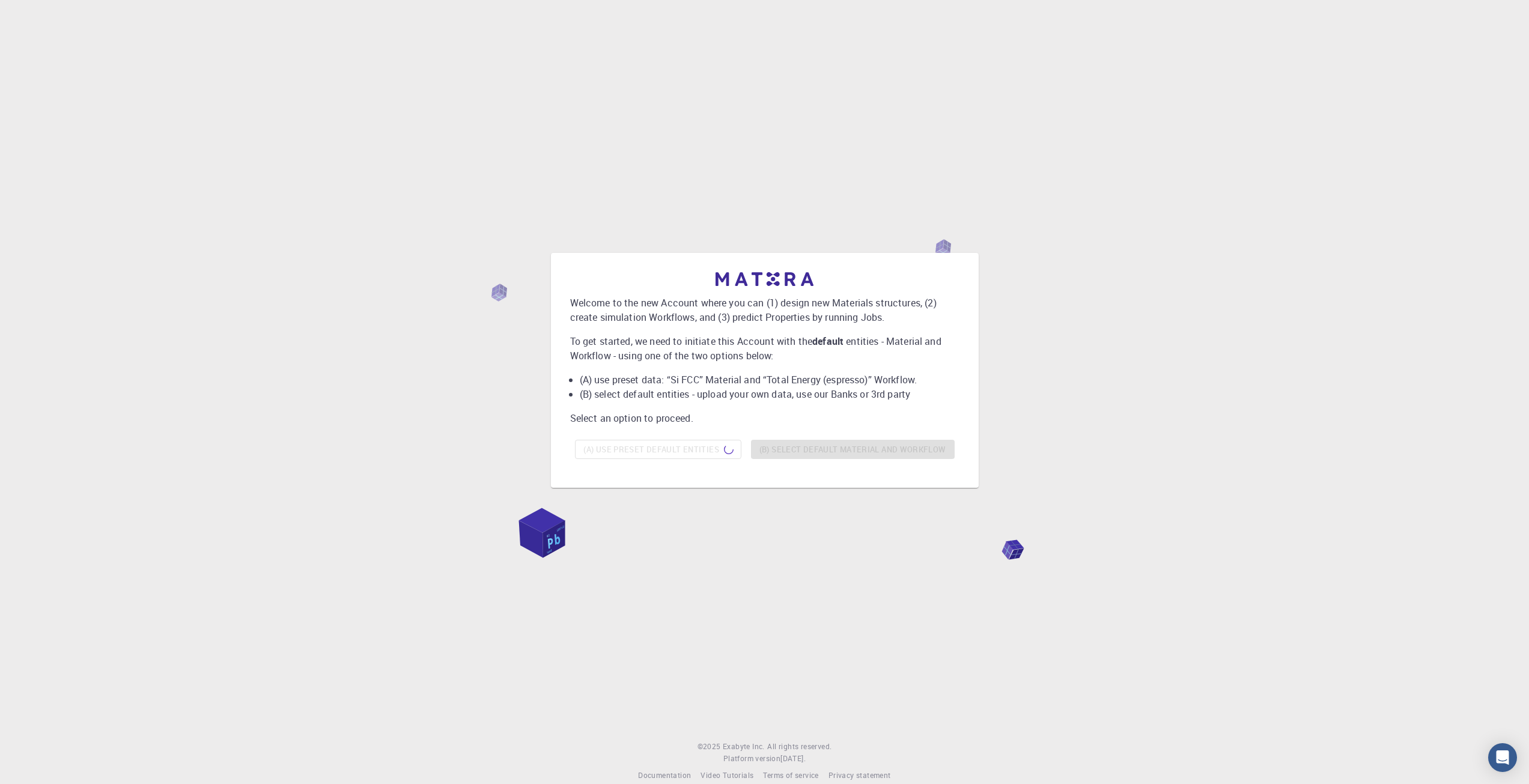
click at [824, 444] on div "(A) Use preset default entities (B) Select default material and workflow" at bounding box center [764, 448] width 389 height 28
click at [680, 446] on div "(A) Use preset default entities (B) Select default material and workflow" at bounding box center [764, 448] width 389 height 28
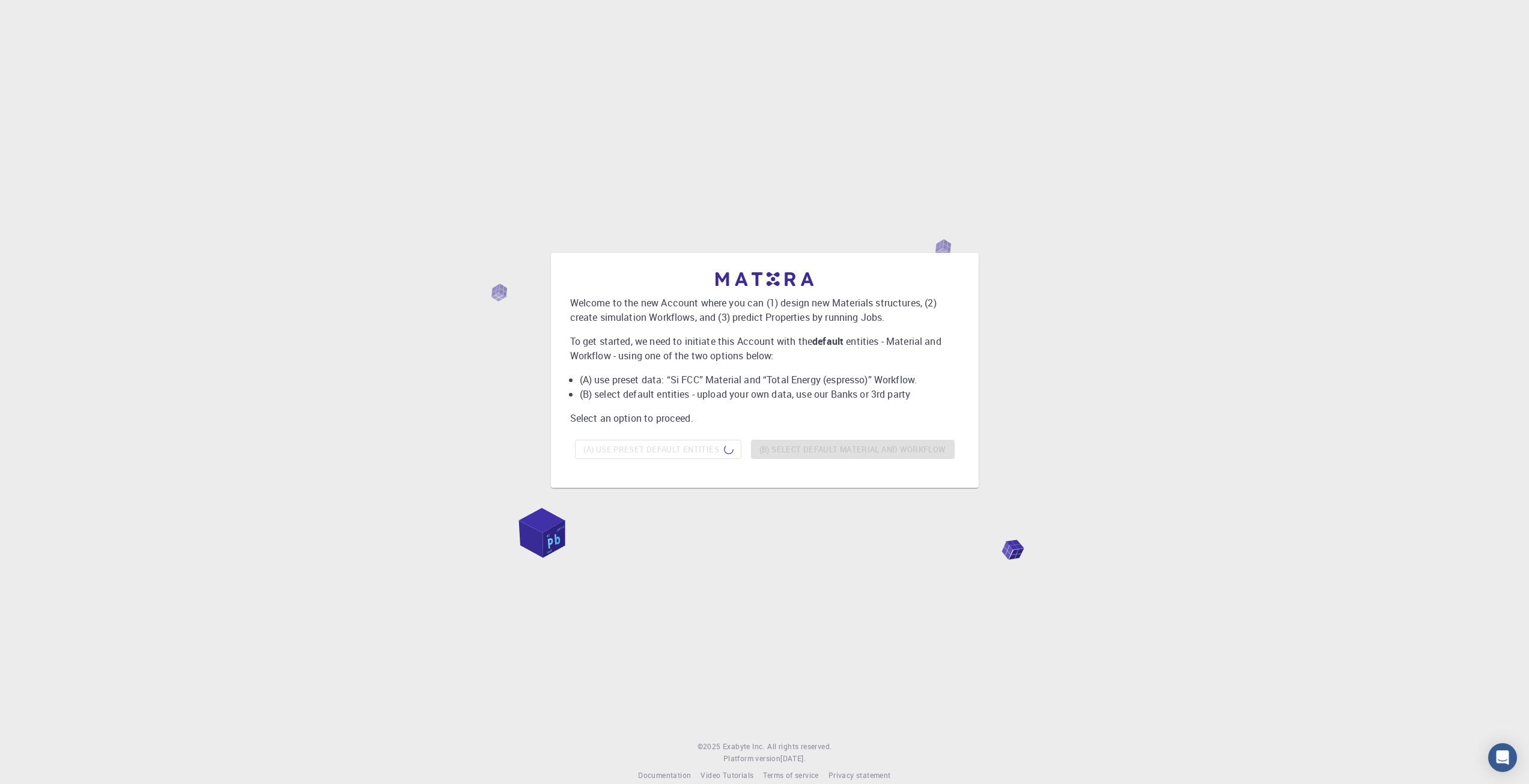
click at [680, 446] on div "(A) Use preset default entities (B) Select default material and workflow" at bounding box center [764, 448] width 389 height 28
drag, startPoint x: 684, startPoint y: 444, endPoint x: 705, endPoint y: 444, distance: 21.0
click at [691, 444] on div "(A) Use preset default entities (B) Select default material and workflow" at bounding box center [764, 448] width 389 height 28
click at [793, 456] on div "(A) Use preset default entities (B) Select default material and workflow" at bounding box center [764, 448] width 389 height 28
click at [799, 642] on div "Welcome to the new Account where you can (1) design new Materials structures, (…" at bounding box center [764, 370] width 1500 height 674
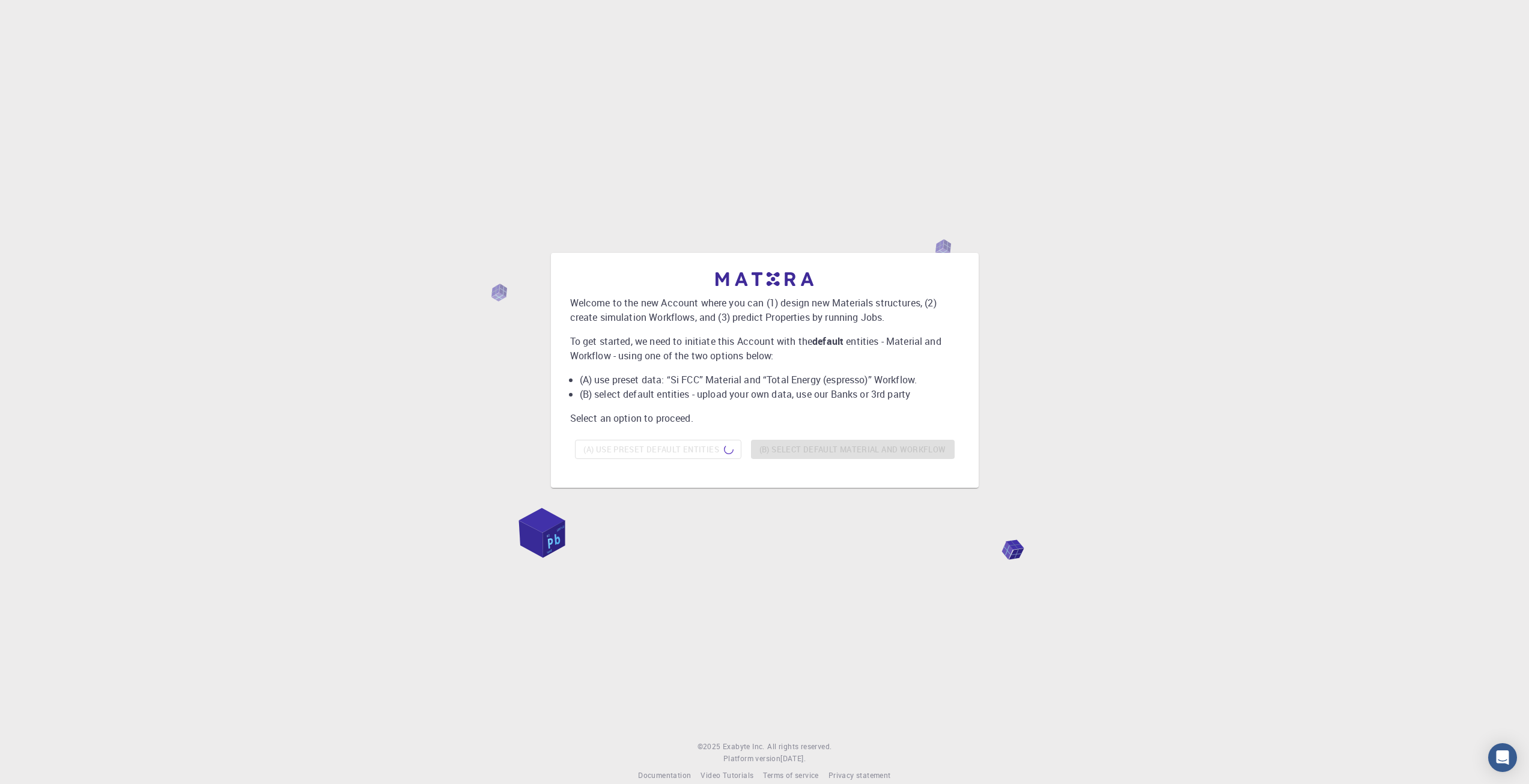
click at [798, 653] on div "Welcome to the new Account where you can (1) design new Materials structures, (…" at bounding box center [764, 370] width 1500 height 674
drag, startPoint x: 798, startPoint y: 652, endPoint x: 737, endPoint y: 566, distance: 105.4
click at [737, 566] on div "Welcome to the new Account where you can (1) design new Materials structures, (…" at bounding box center [764, 370] width 1500 height 674
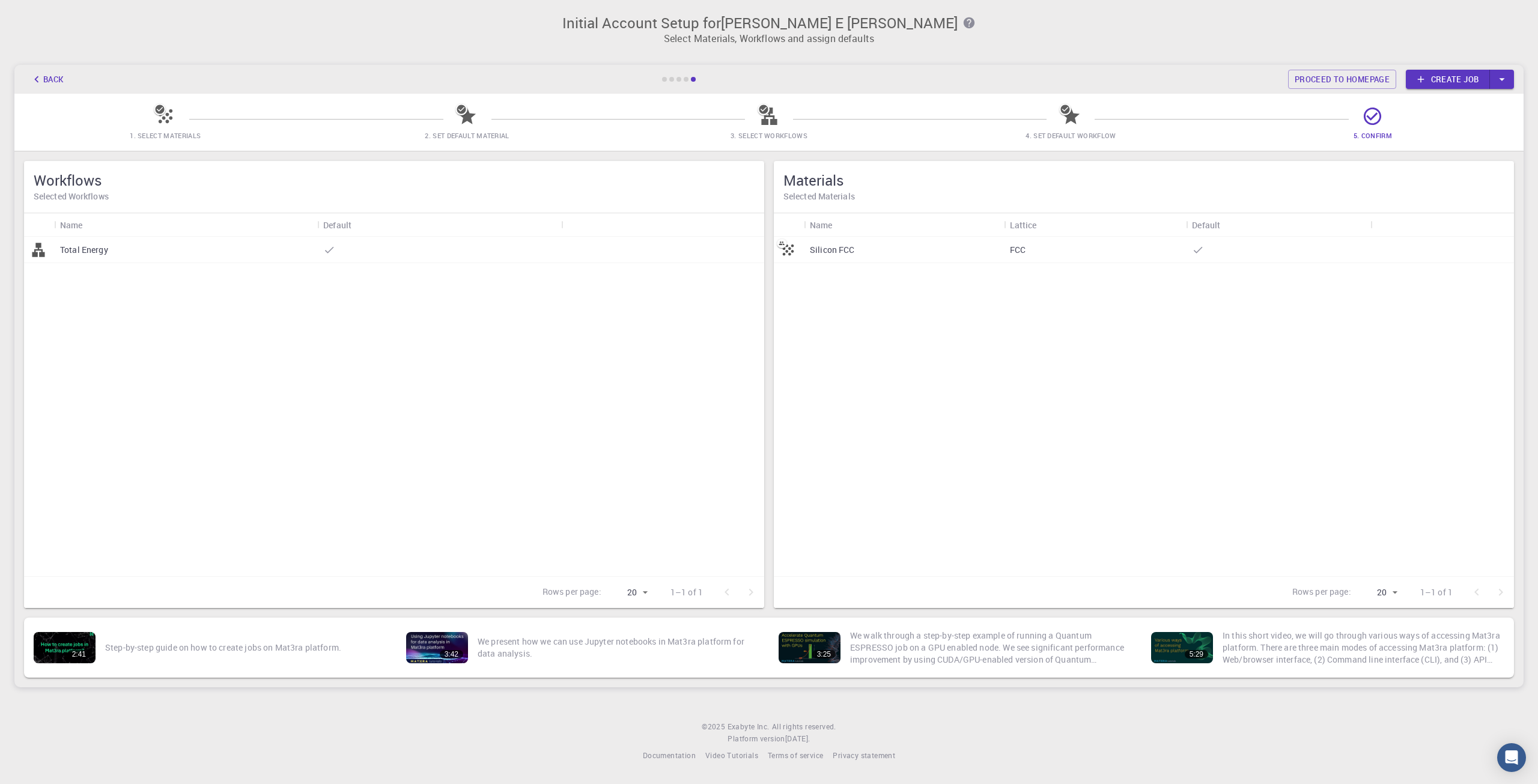
click at [409, 289] on div "Total Energy" at bounding box center [394, 406] width 740 height 340
click at [193, 293] on div "Total Energy" at bounding box center [394, 406] width 740 height 340
click at [41, 80] on icon "button" at bounding box center [37, 79] width 13 height 13
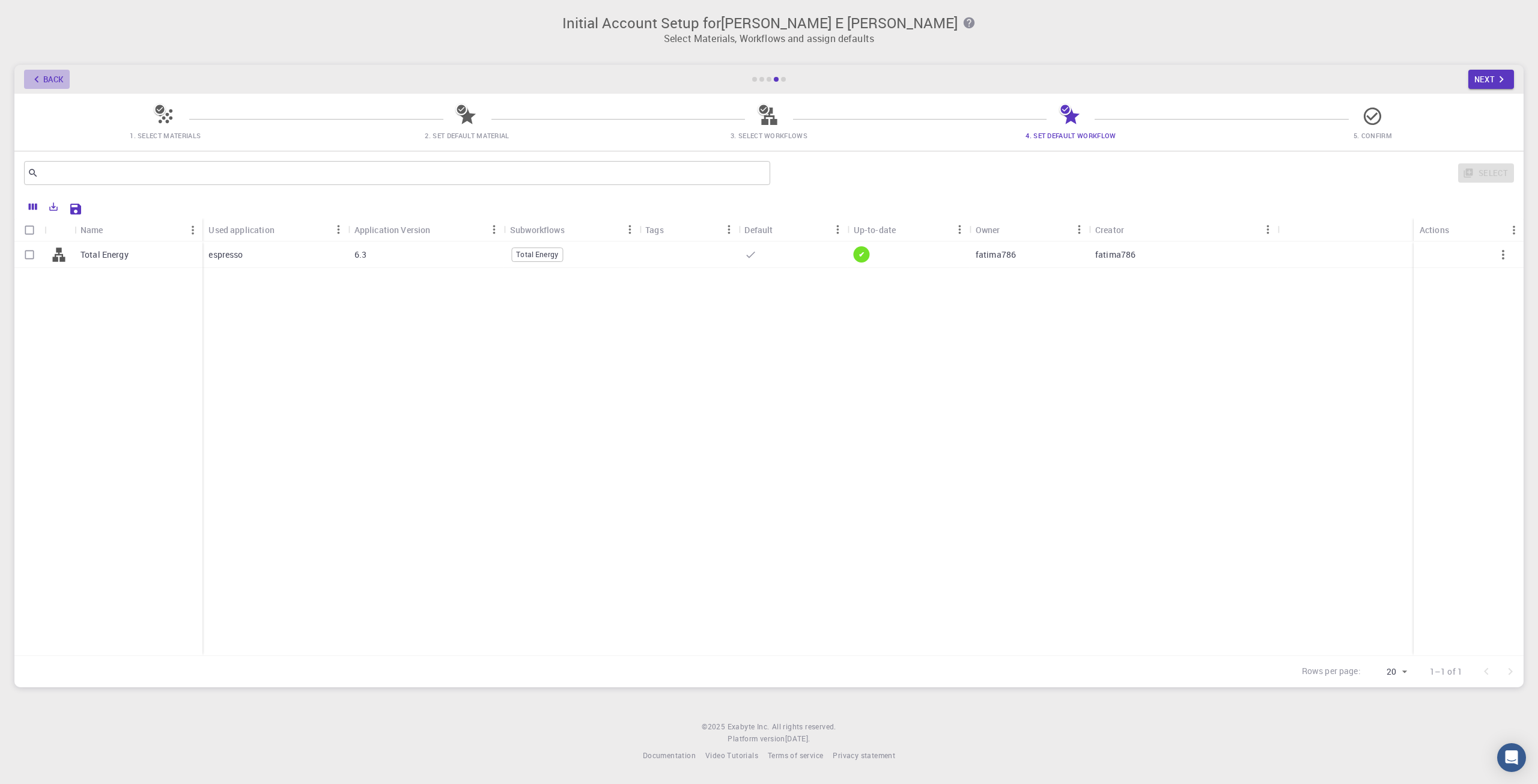
click at [36, 77] on icon "button" at bounding box center [37, 79] width 13 height 13
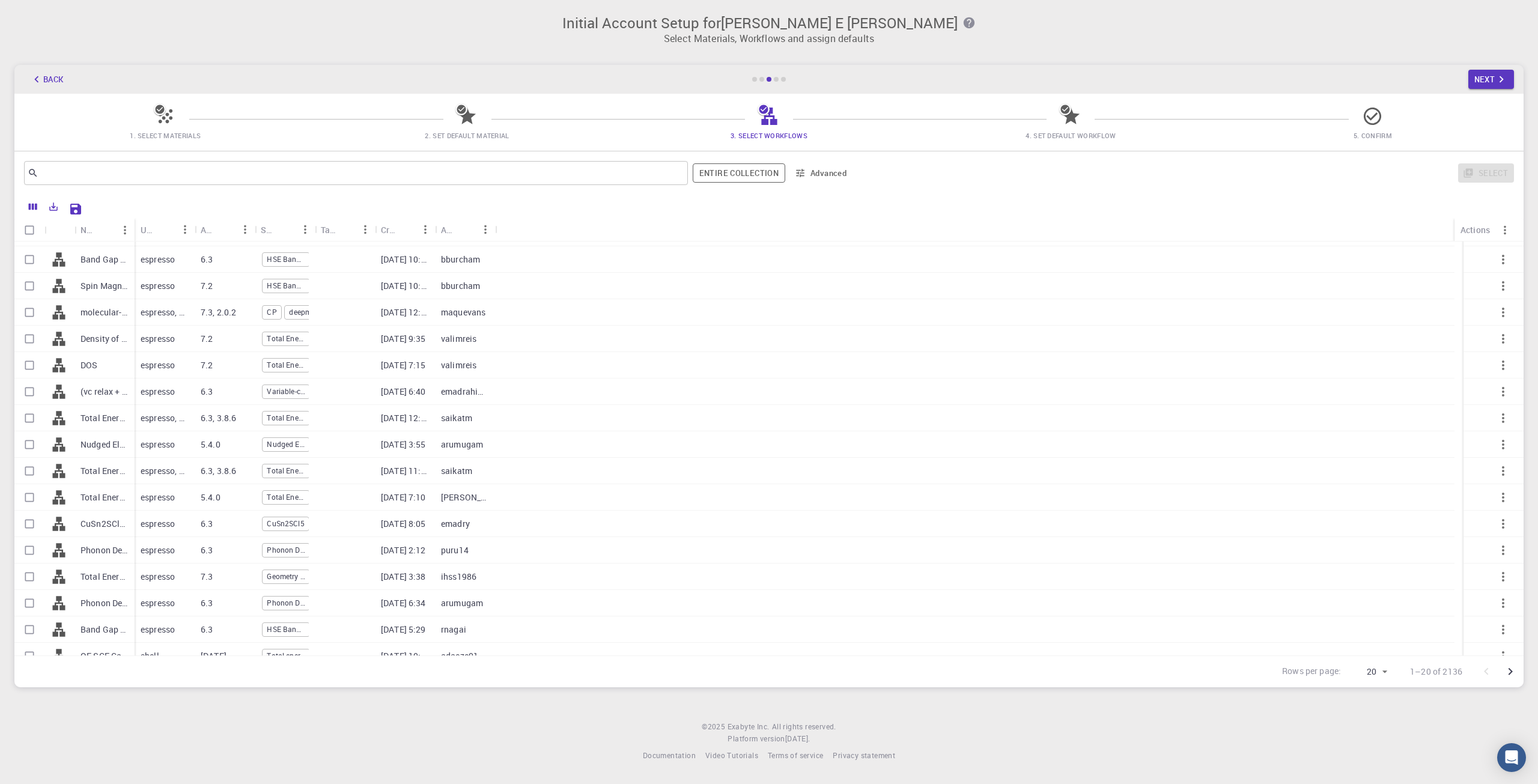
scroll to position [115, 0]
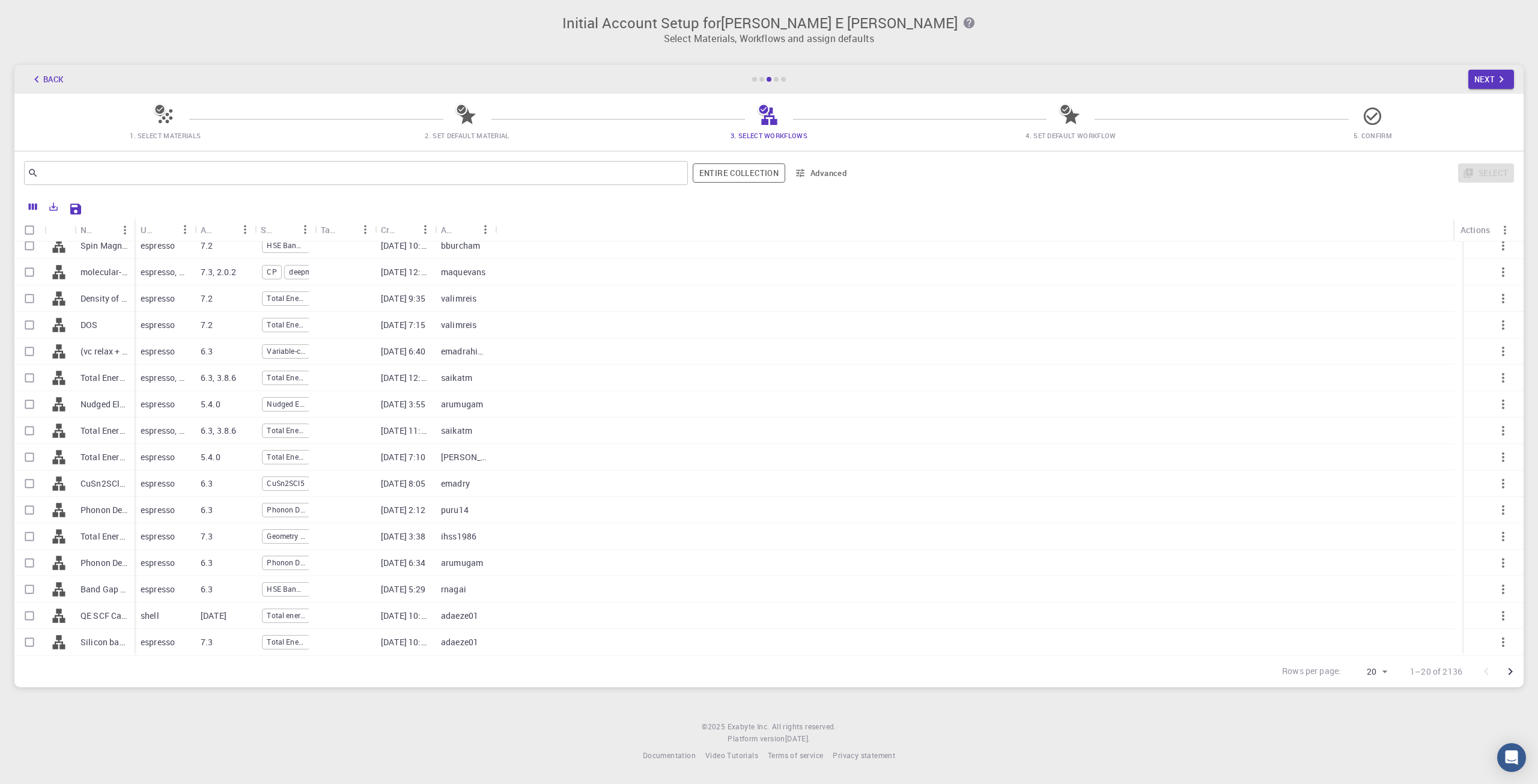
click at [38, 74] on icon "button" at bounding box center [37, 79] width 13 height 13
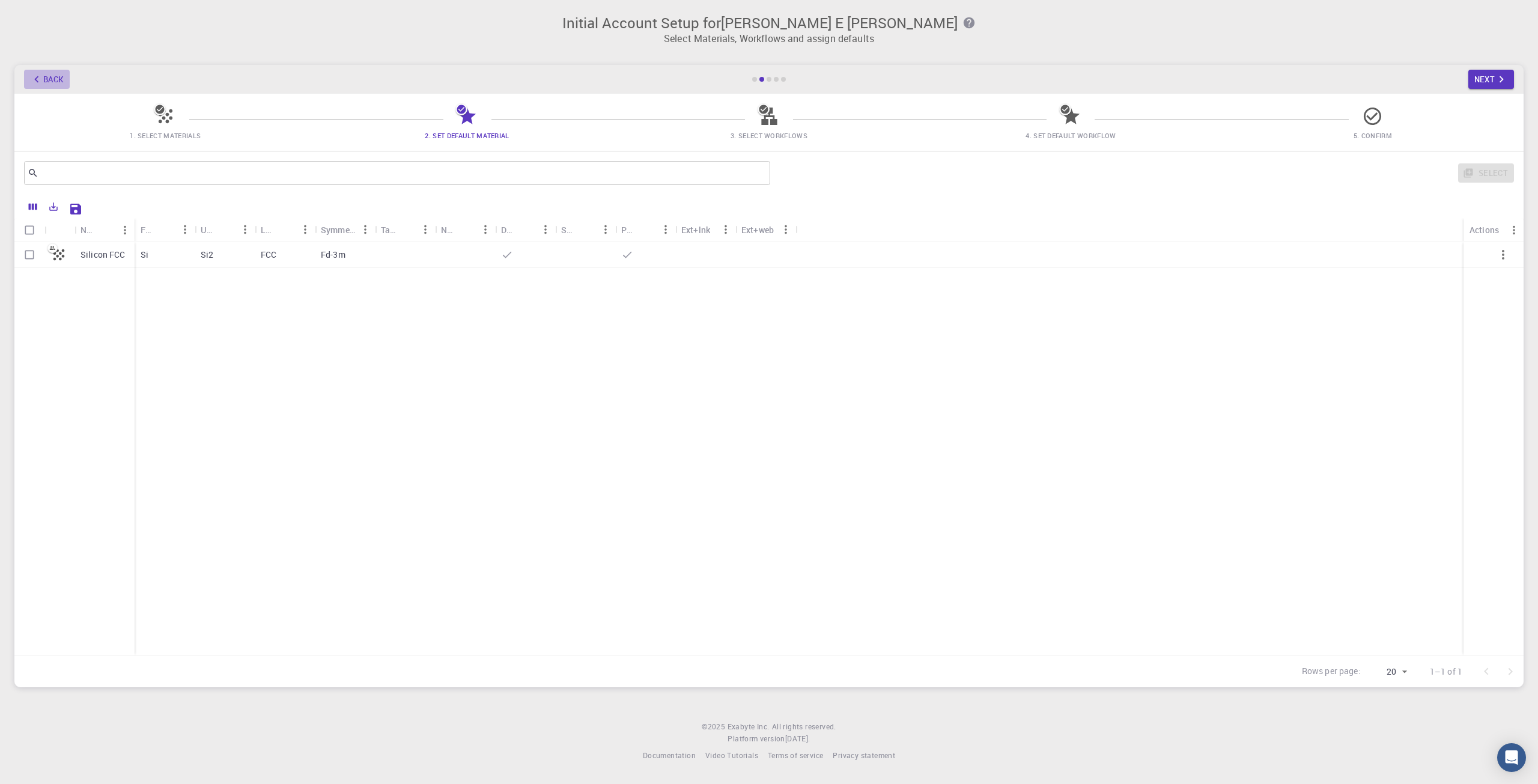
click at [38, 74] on icon "button" at bounding box center [37, 79] width 13 height 13
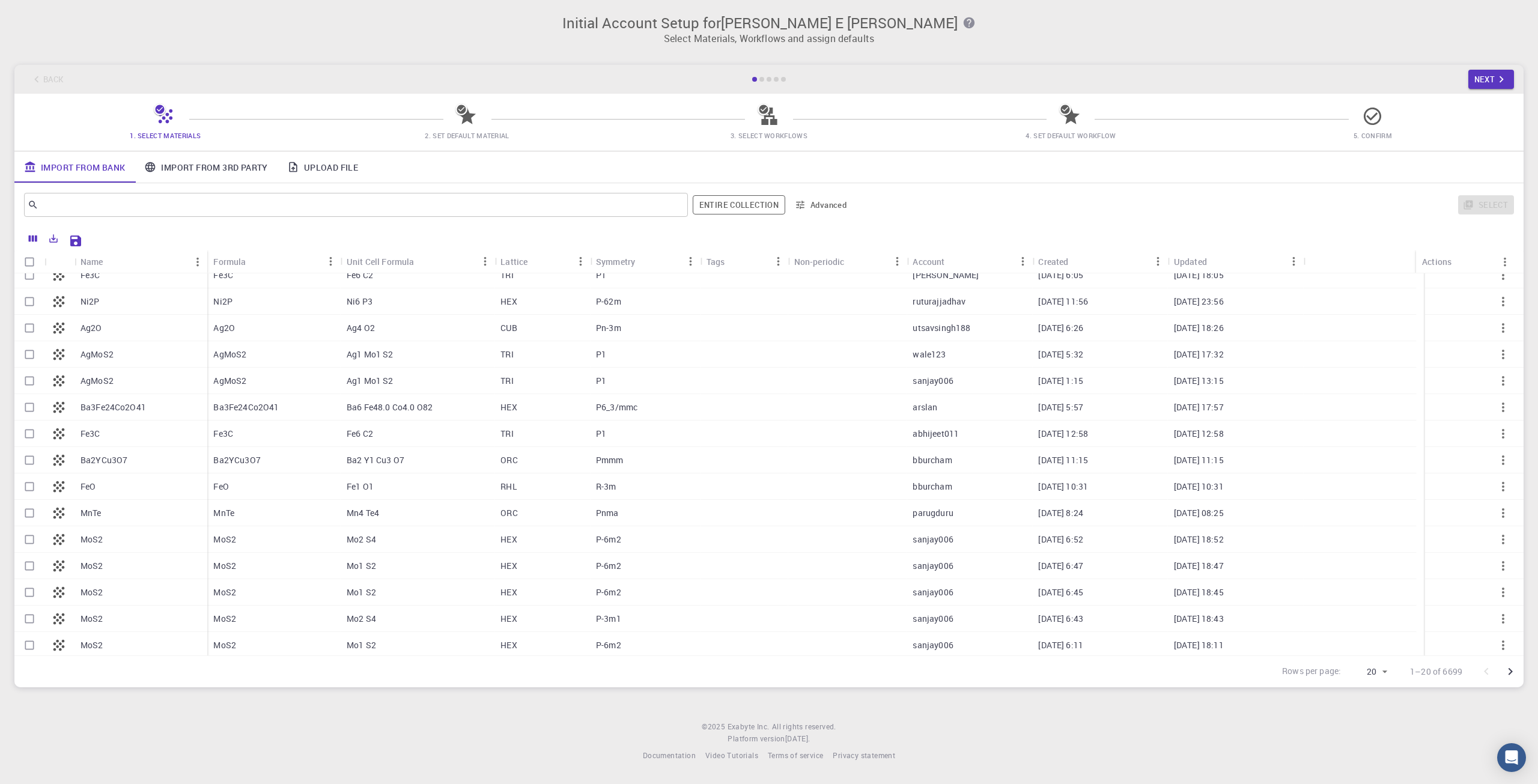
scroll to position [146, 0]
click at [605, 82] on div "Back Next" at bounding box center [769, 79] width 1509 height 28
